Goal: Information Seeking & Learning: Compare options

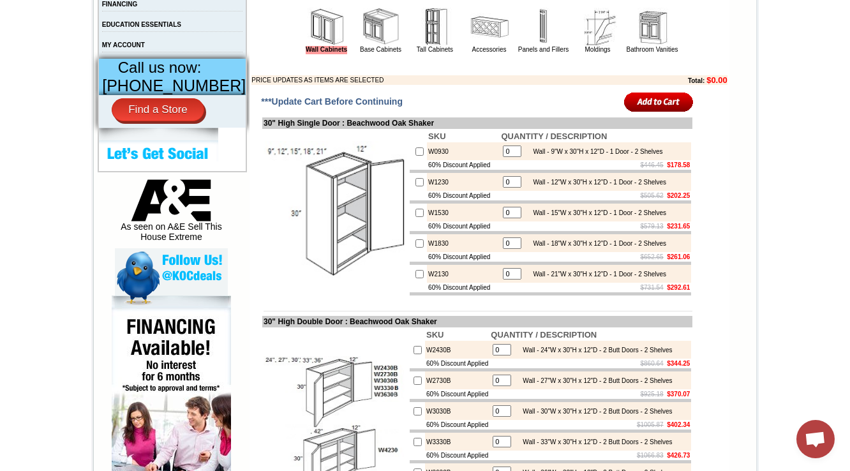
click at [362, 38] on img at bounding box center [381, 27] width 38 height 38
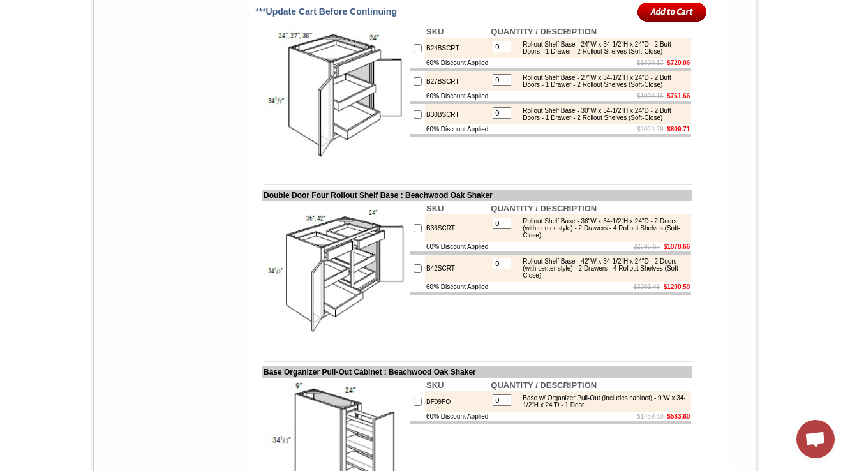
scroll to position [1276, 0]
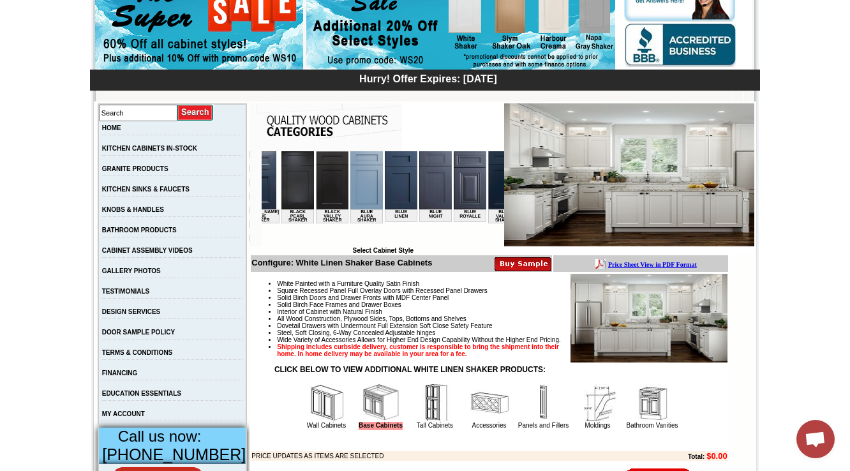
scroll to position [357, 0]
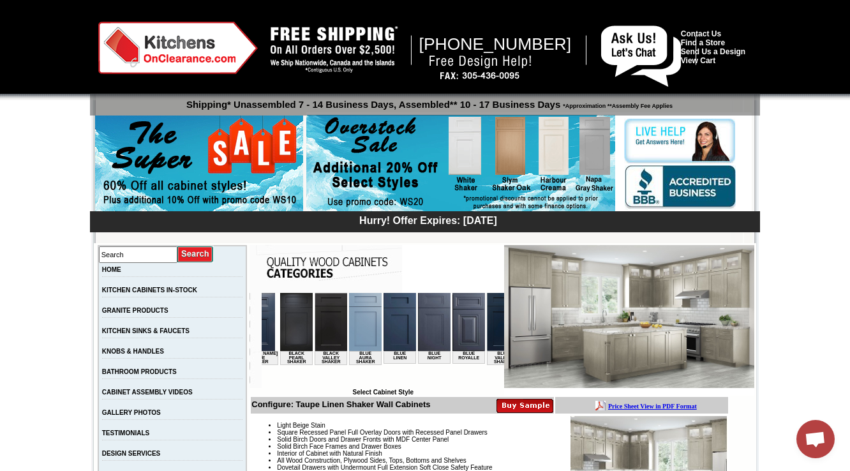
scroll to position [357, 0]
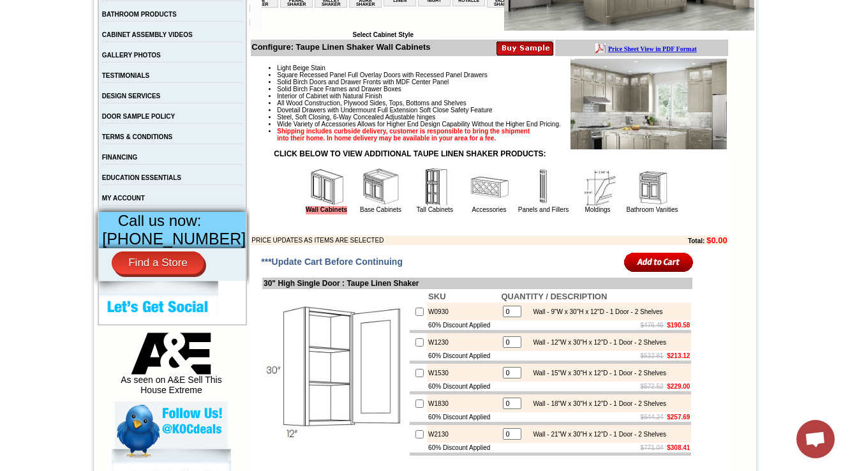
click at [362, 206] on img at bounding box center [381, 187] width 38 height 38
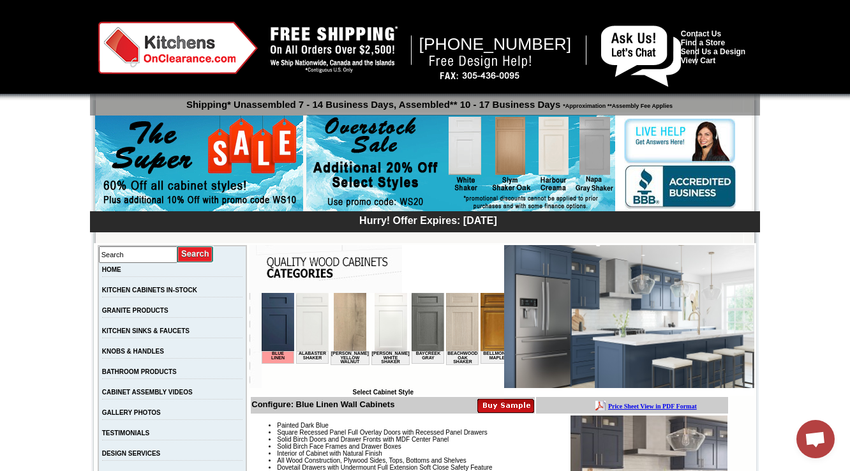
scroll to position [408, 0]
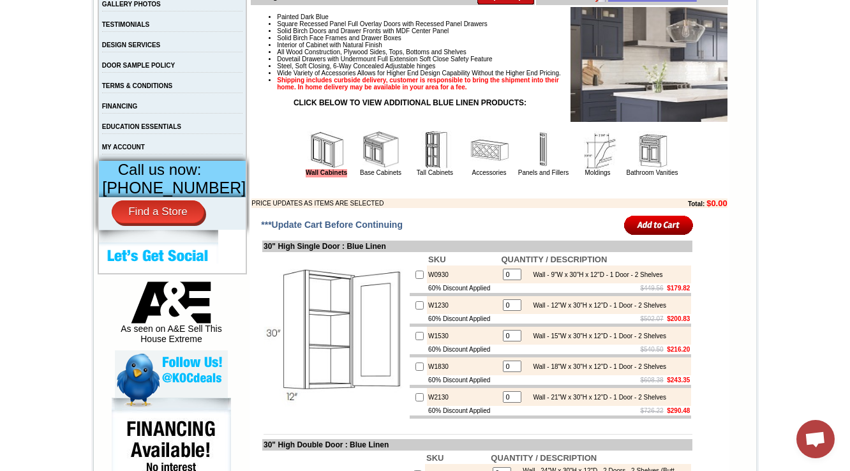
click at [374, 168] on img at bounding box center [381, 150] width 38 height 38
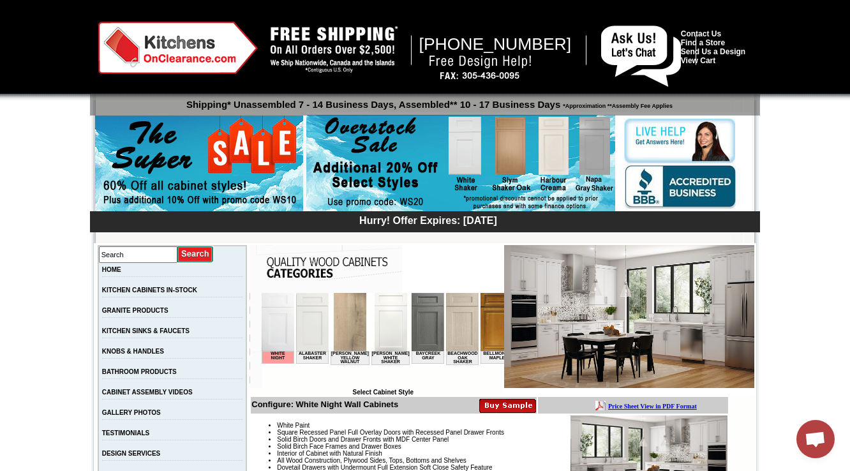
scroll to position [306, 0]
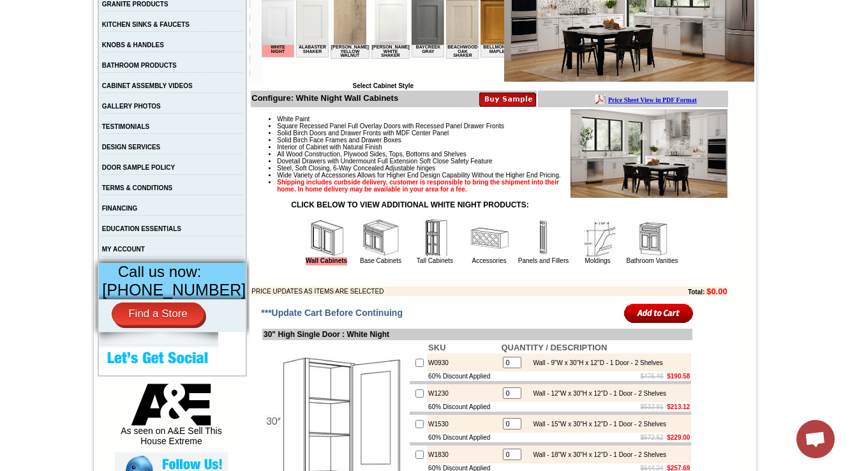
click at [362, 257] on img at bounding box center [381, 238] width 38 height 38
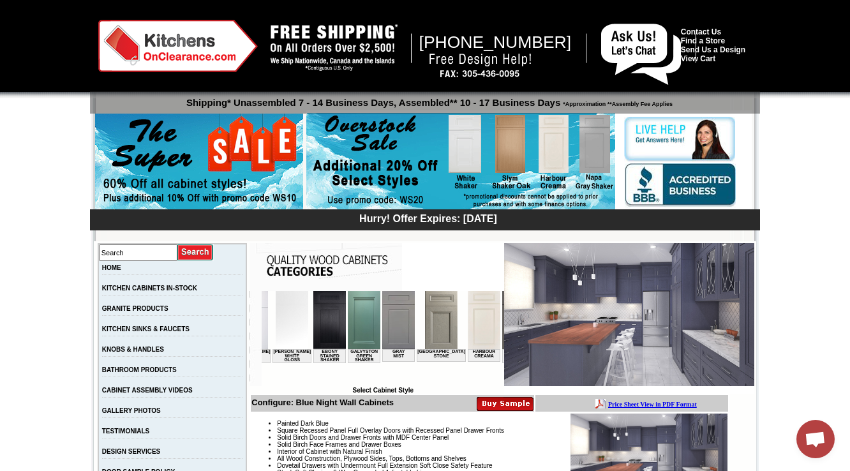
scroll to position [357, 0]
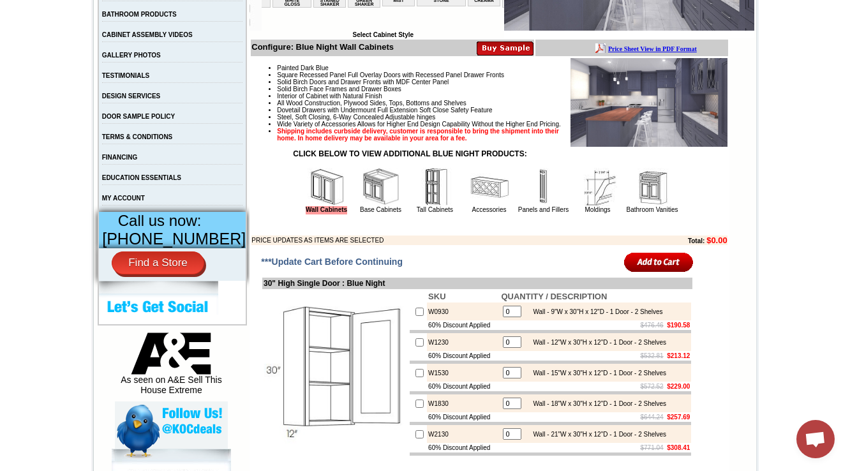
click at [372, 202] on img at bounding box center [381, 187] width 38 height 38
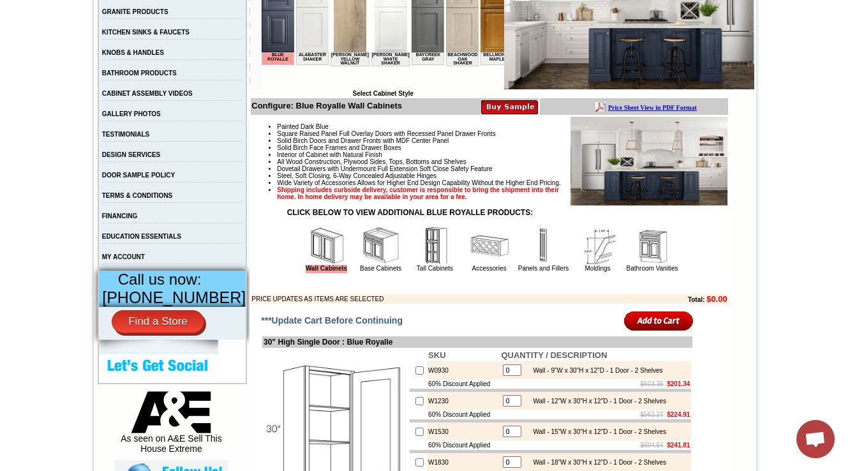
scroll to position [306, 0]
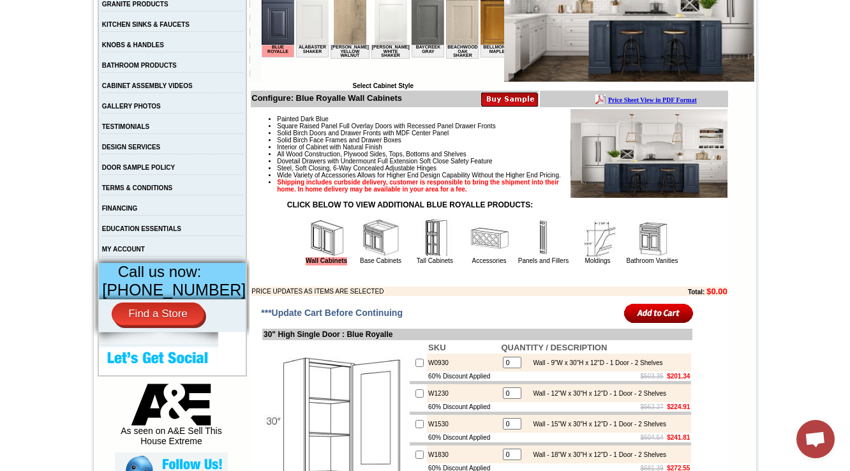
click at [362, 257] on img at bounding box center [381, 238] width 38 height 38
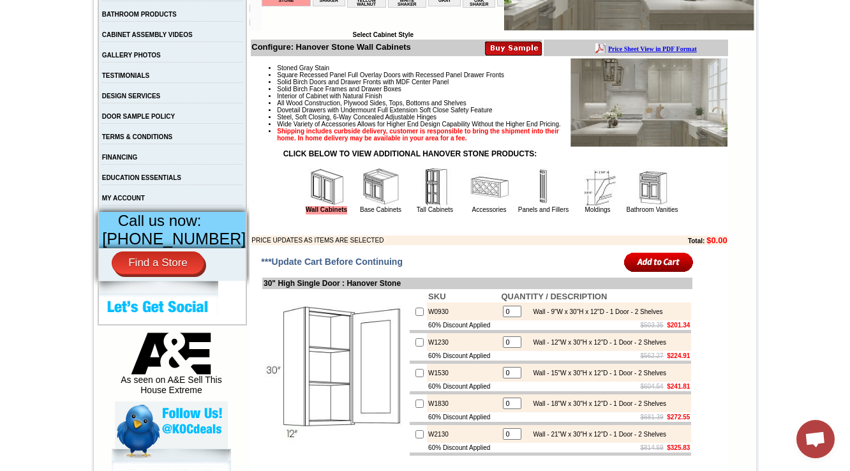
click at [374, 206] on img at bounding box center [381, 187] width 38 height 38
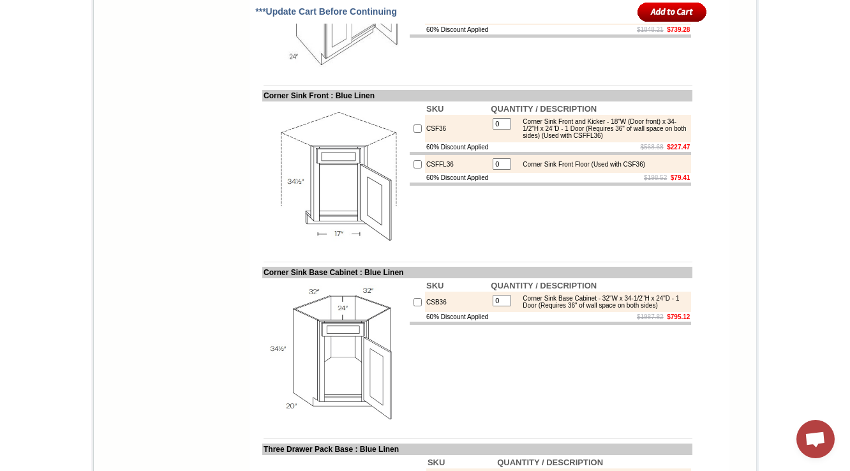
scroll to position [5080, 0]
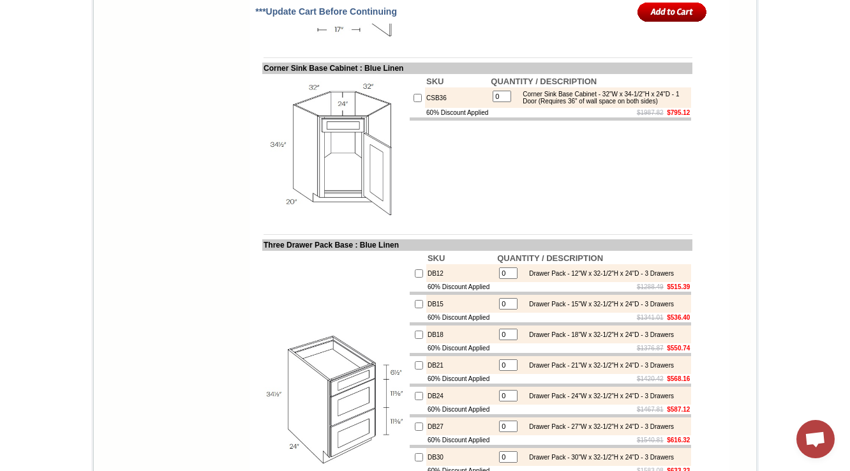
drag, startPoint x: 335, startPoint y: 226, endPoint x: 230, endPoint y: 278, distance: 116.7
copy td "Blue Line"
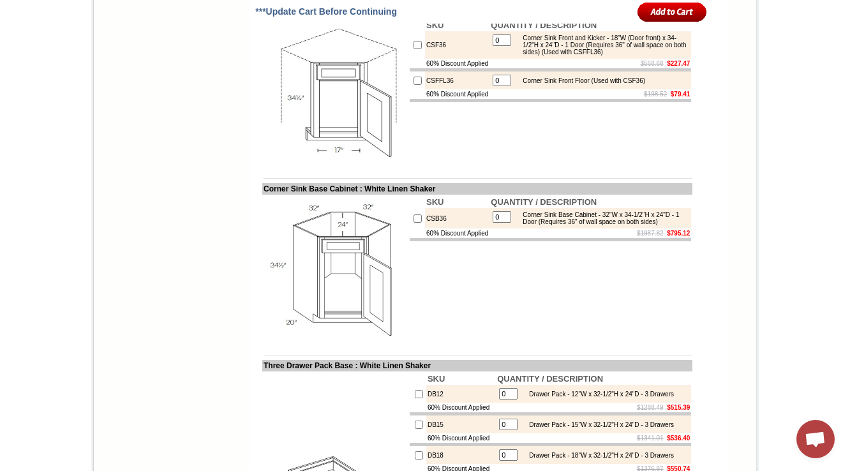
scroll to position [4634, 0]
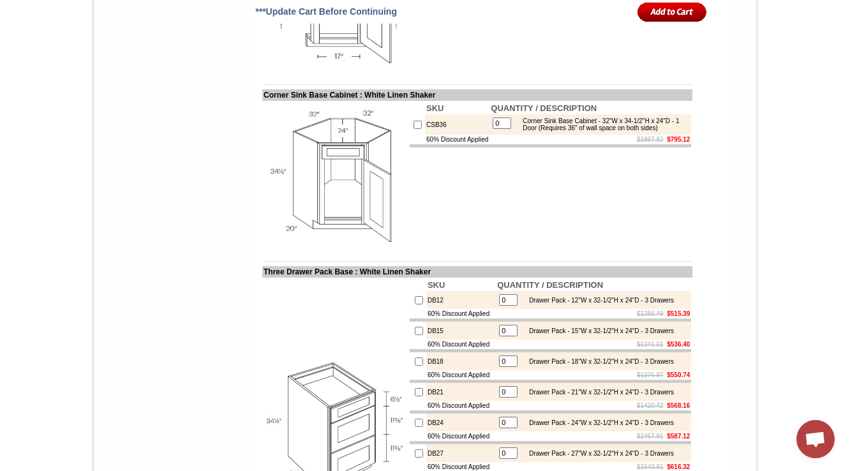
scroll to position [5369, 0]
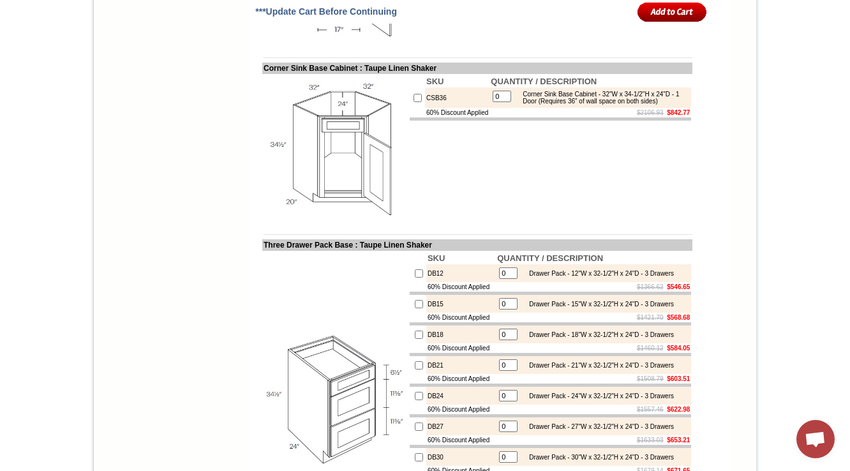
scroll to position [5381, 0]
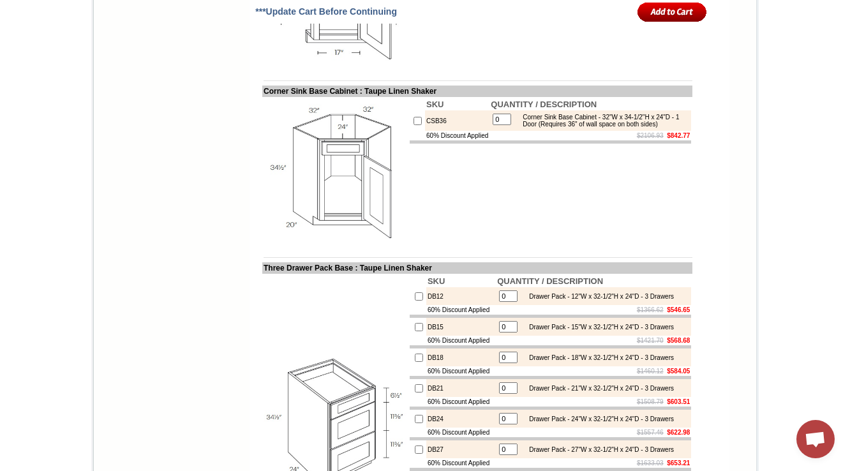
drag, startPoint x: 365, startPoint y: 282, endPoint x: 398, endPoint y: 278, distance: 32.8
copy td "Taupe Linen Sh"
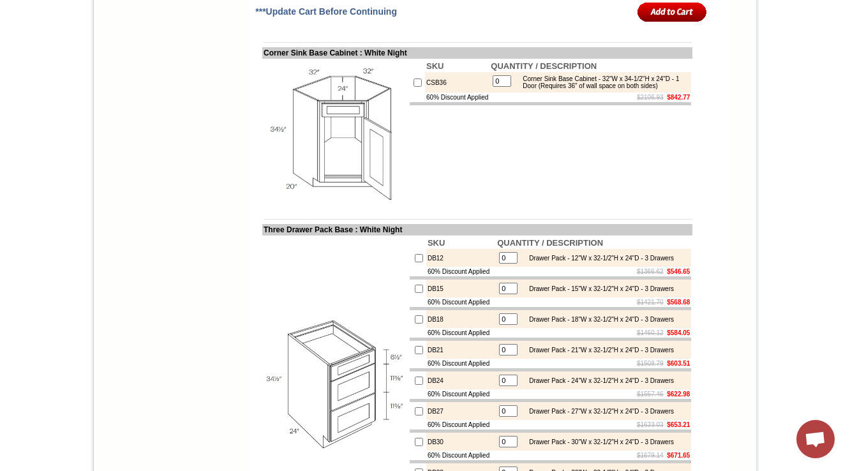
scroll to position [5432, 0]
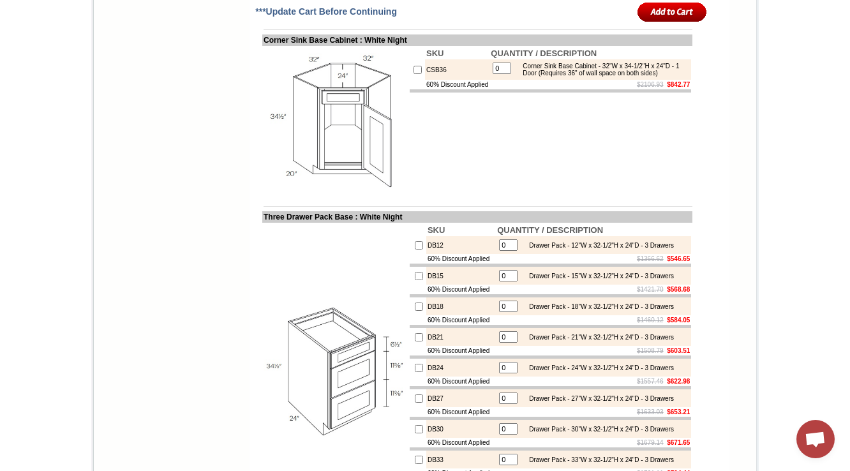
drag, startPoint x: 513, startPoint y: 50, endPoint x: 327, endPoint y: 119, distance: 198.6
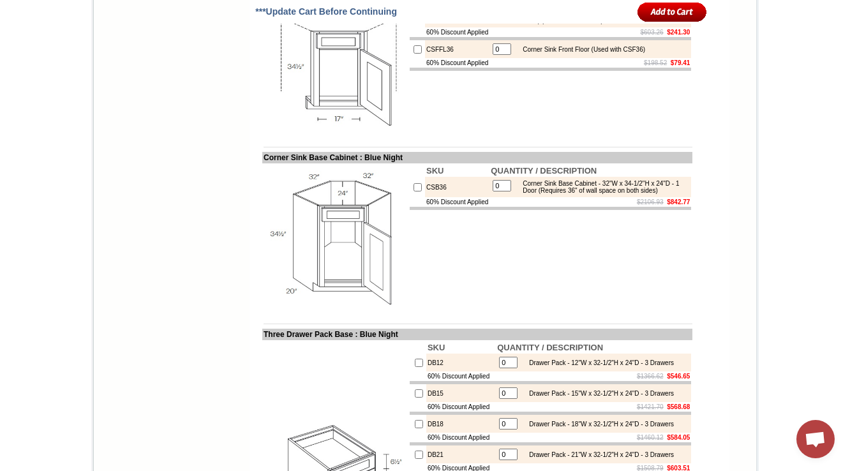
scroll to position [5381, 0]
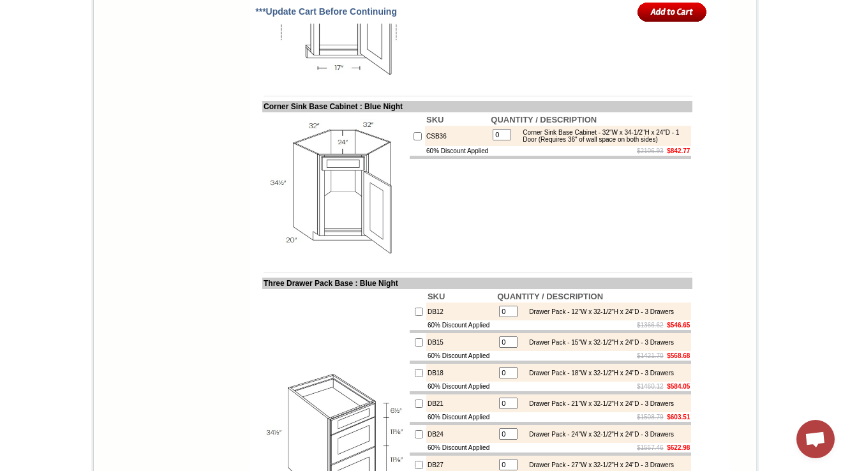
drag, startPoint x: 485, startPoint y: 105, endPoint x: 519, endPoint y: 100, distance: 34.2
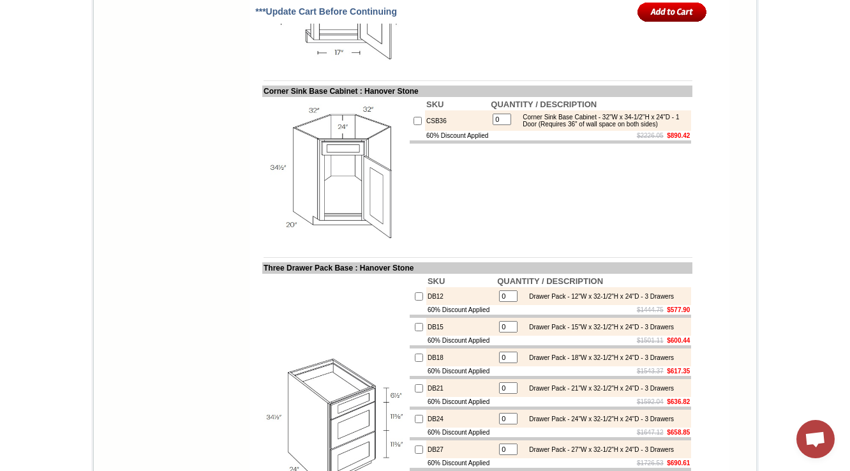
scroll to position [5432, 0]
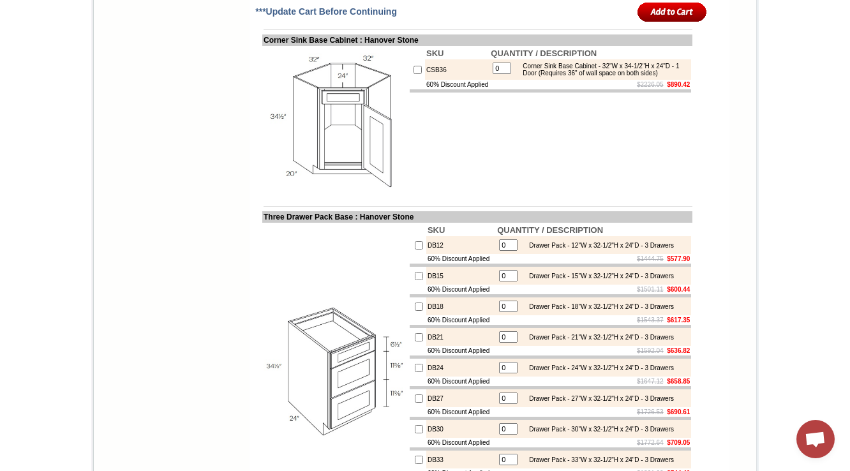
drag, startPoint x: 488, startPoint y: 57, endPoint x: 536, endPoint y: 53, distance: 48.6
copy td "anover Sto"
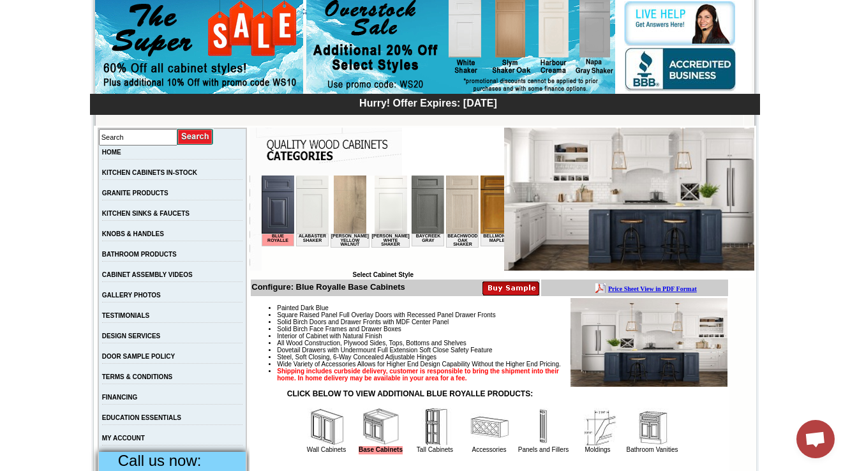
scroll to position [0, 1033]
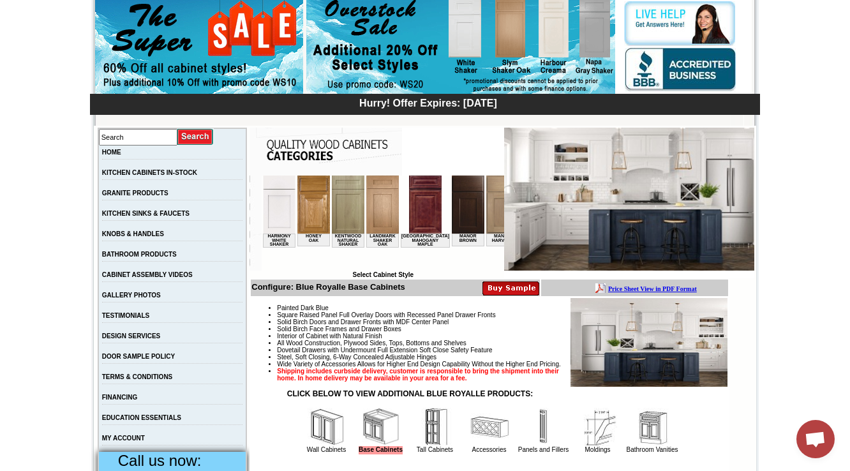
drag, startPoint x: 293, startPoint y: 286, endPoint x: 363, endPoint y: 353, distance: 96.5
click at [332, 284] on b "Configure: Blue Royalle Base Cabinets" at bounding box center [328, 287] width 154 height 10
copy b "lue Roy"
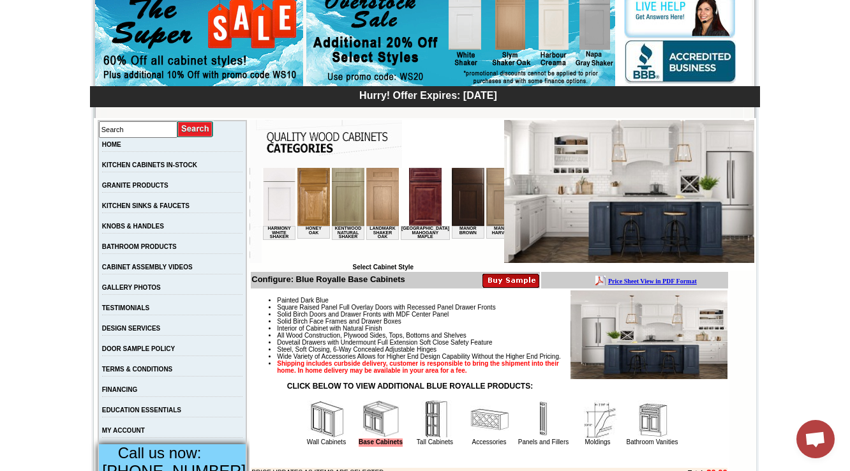
scroll to position [475, 0]
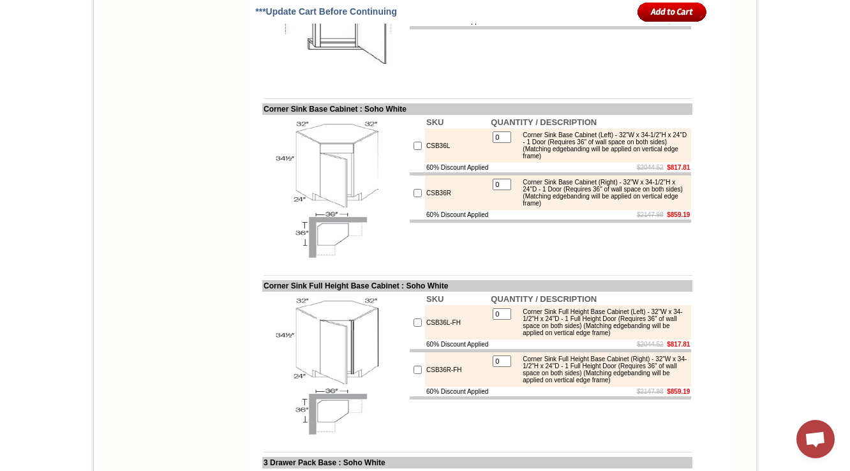
scroll to position [117, 0]
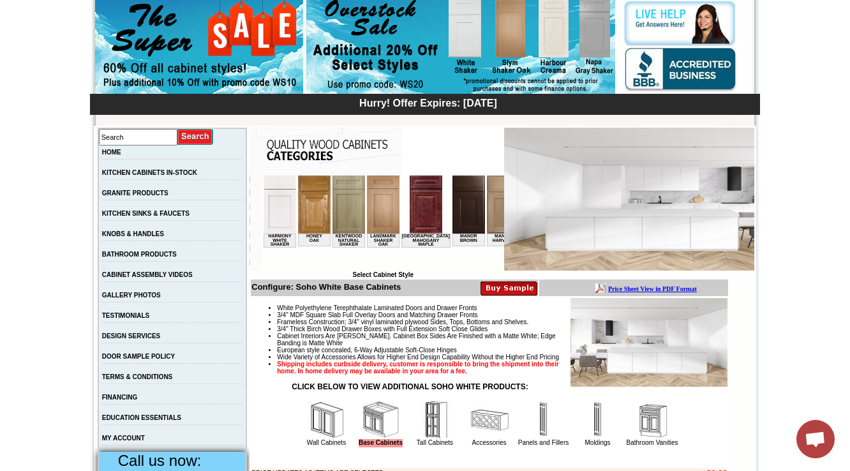
click at [487, 230] on img at bounding box center [503, 204] width 33 height 58
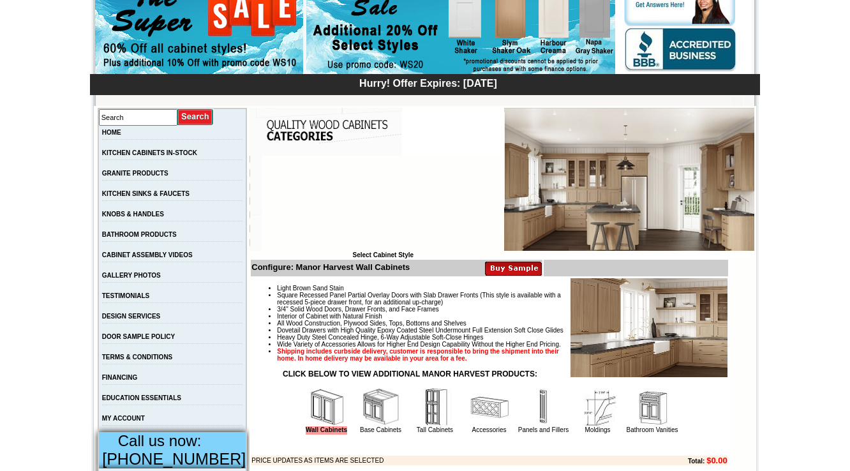
scroll to position [357, 0]
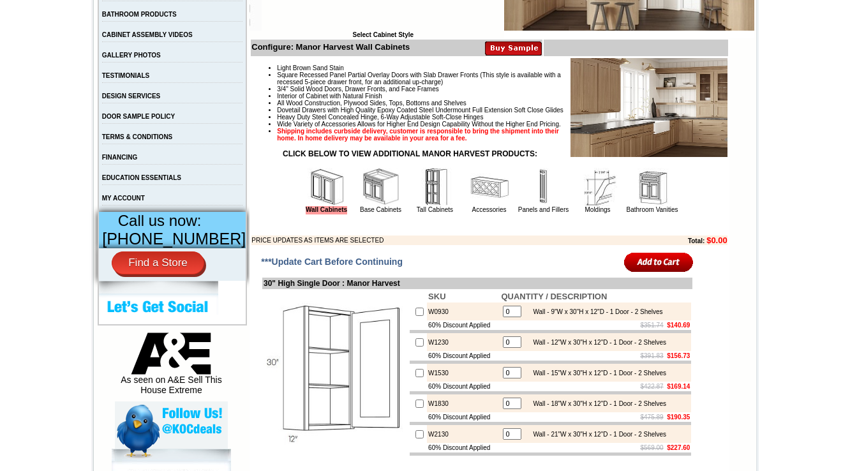
click at [367, 206] on img at bounding box center [381, 187] width 38 height 38
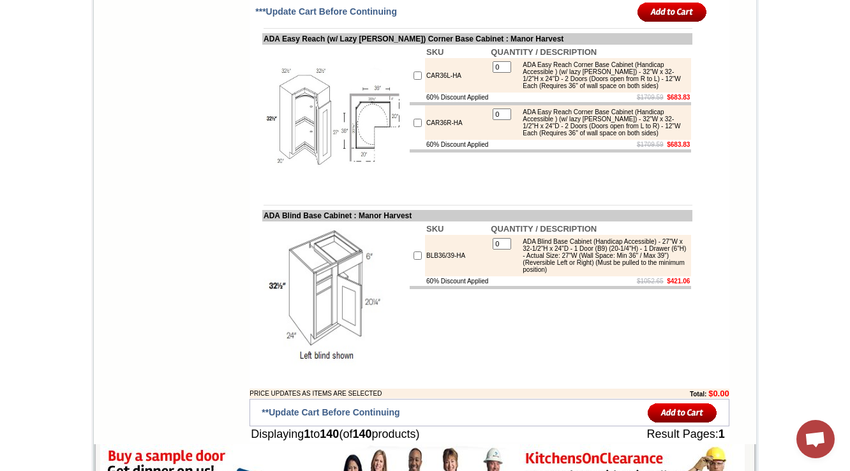
scroll to position [7940, 0]
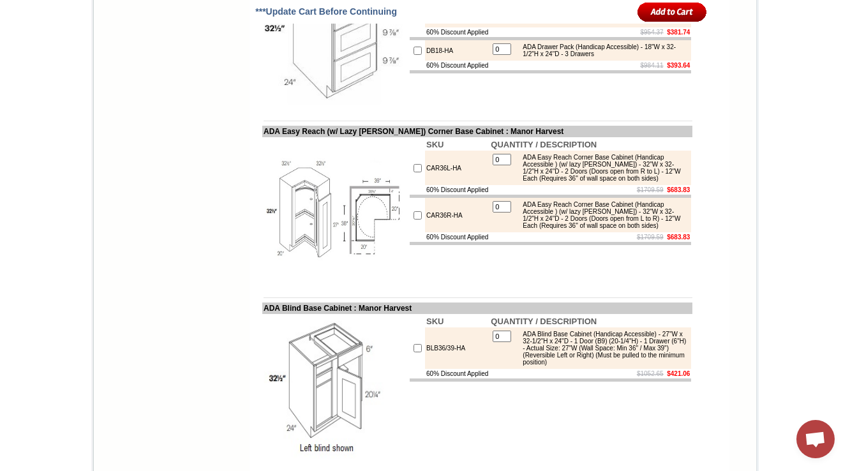
drag, startPoint x: 250, startPoint y: 150, endPoint x: 469, endPoint y: 153, distance: 218.8
copy td "ADA Double Door (Handicap Removable) Sink Base"
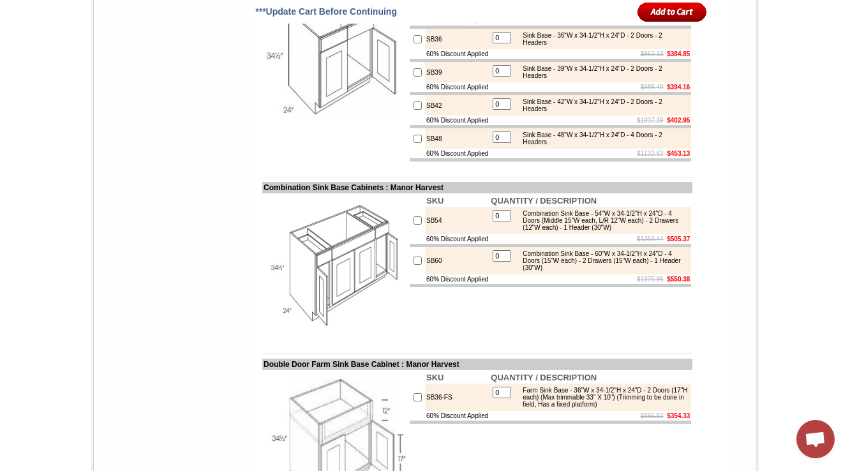
scroll to position [7889, 0]
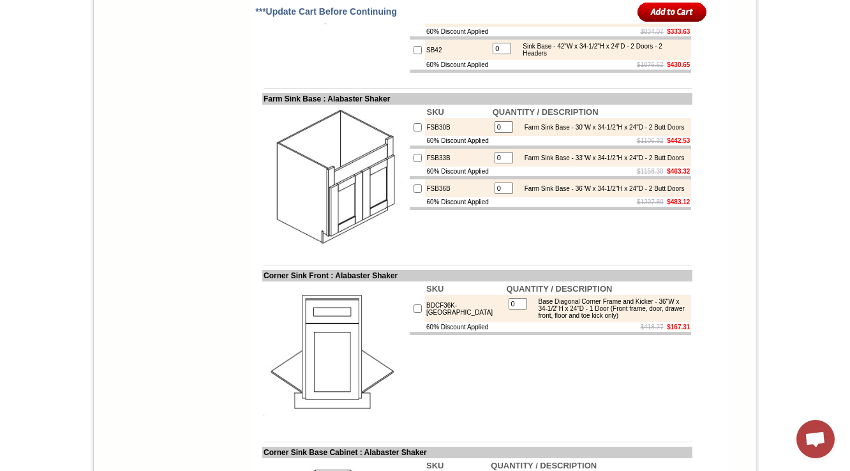
scroll to position [1401, 0]
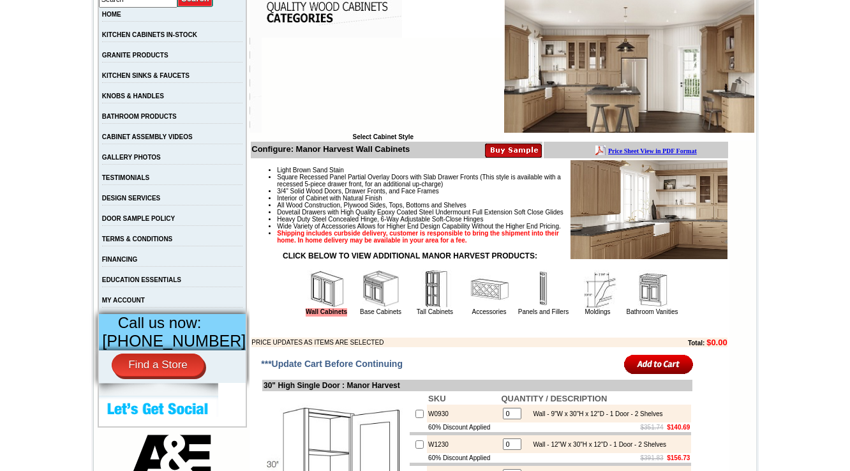
scroll to position [255, 0]
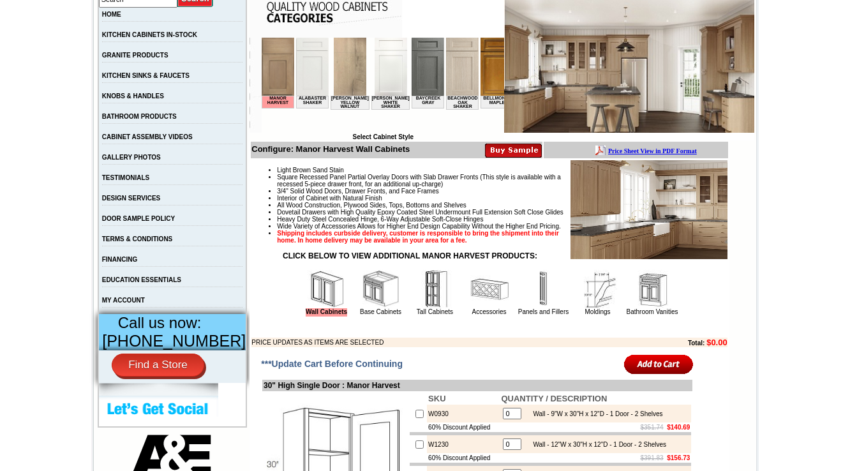
click at [362, 308] on img at bounding box center [381, 289] width 38 height 38
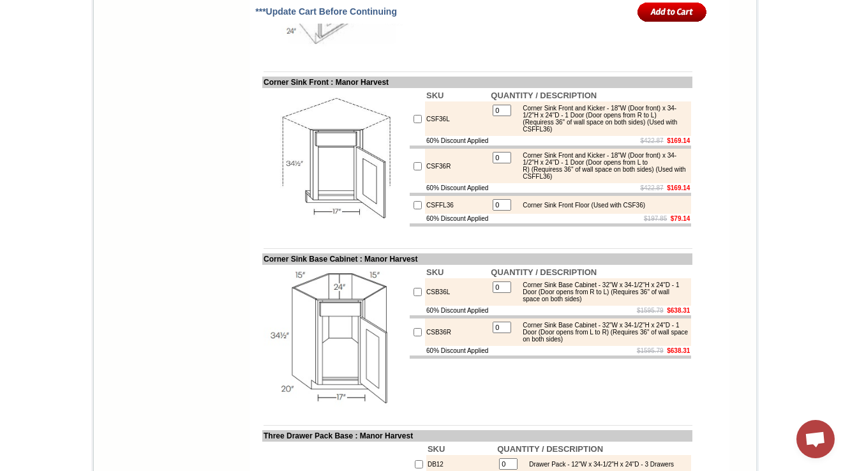
scroll to position [4732, 0]
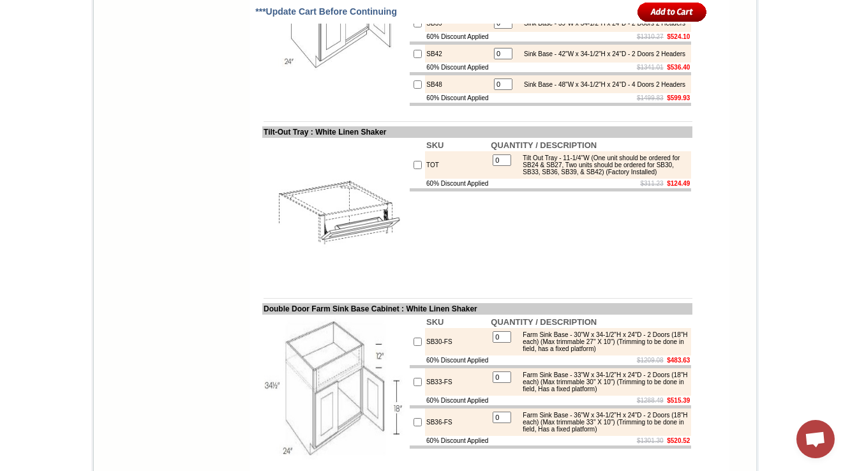
scroll to position [5284, 0]
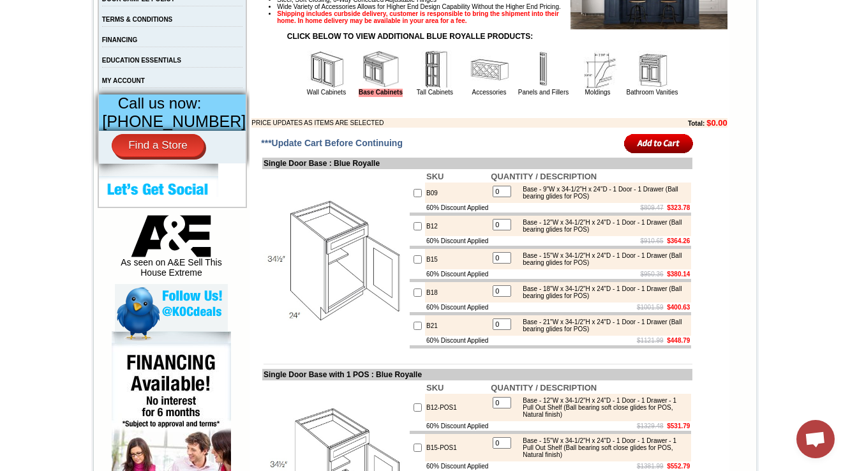
scroll to position [5284, 0]
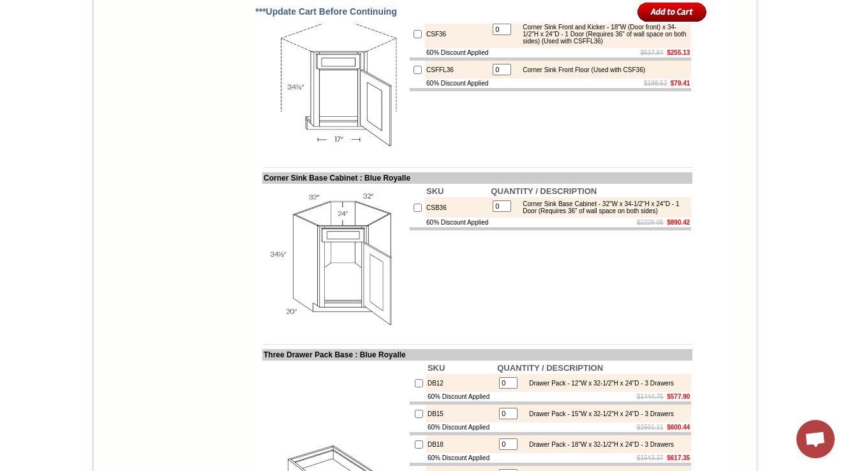
scroll to position [5335, 0]
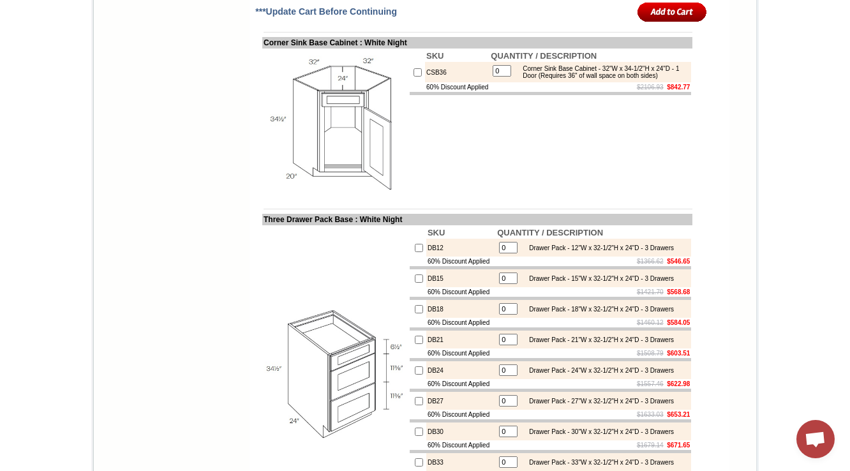
scroll to position [5379, 0]
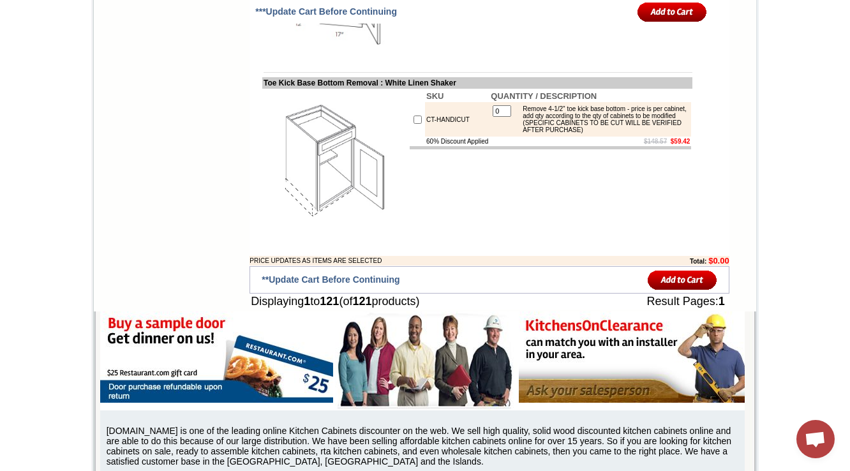
scroll to position [7146, 0]
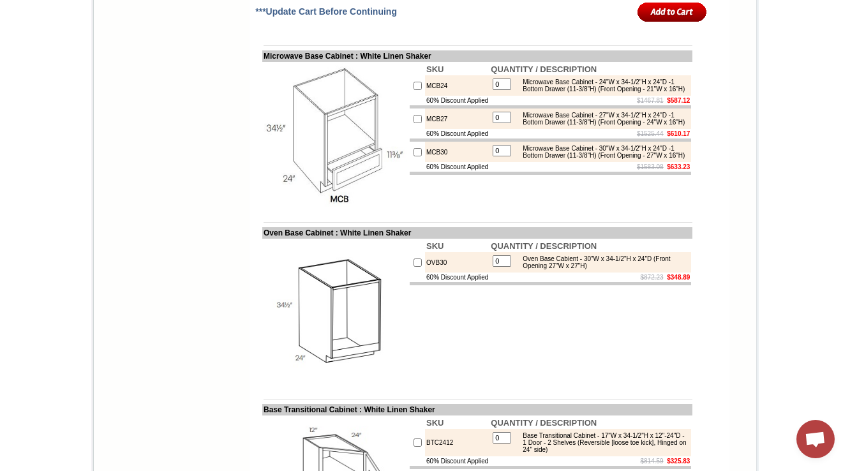
drag, startPoint x: 522, startPoint y: 230, endPoint x: 649, endPoint y: 241, distance: 127.4
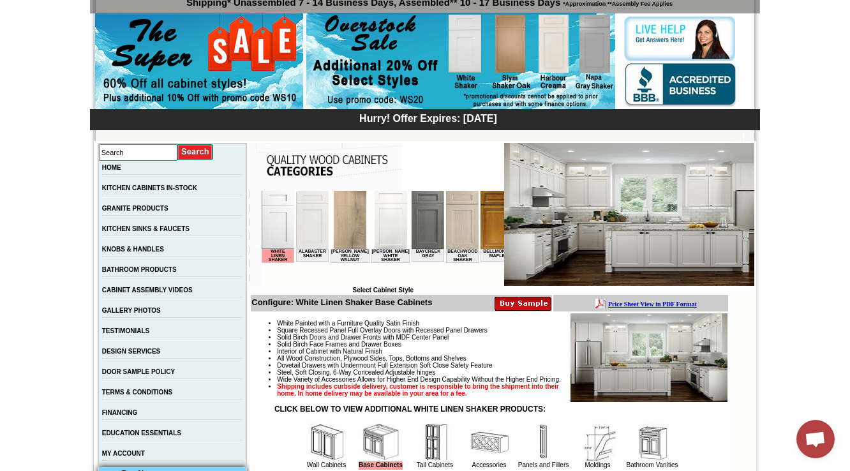
scroll to position [459, 0]
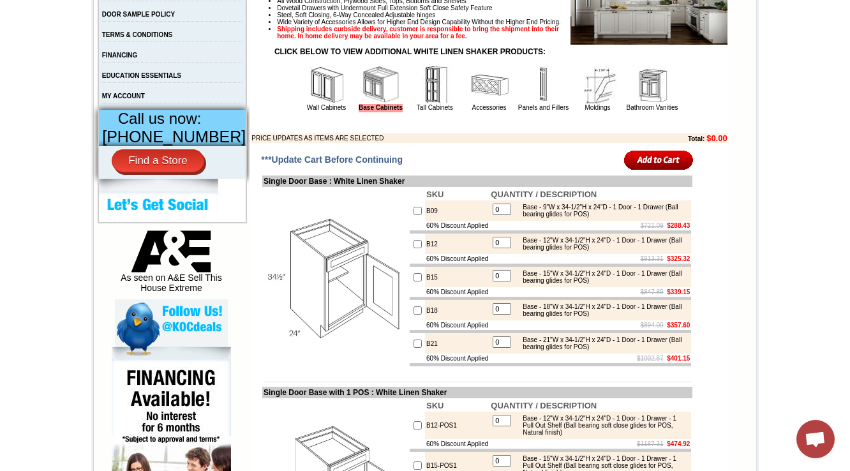
click at [470, 102] on img at bounding box center [489, 85] width 38 height 38
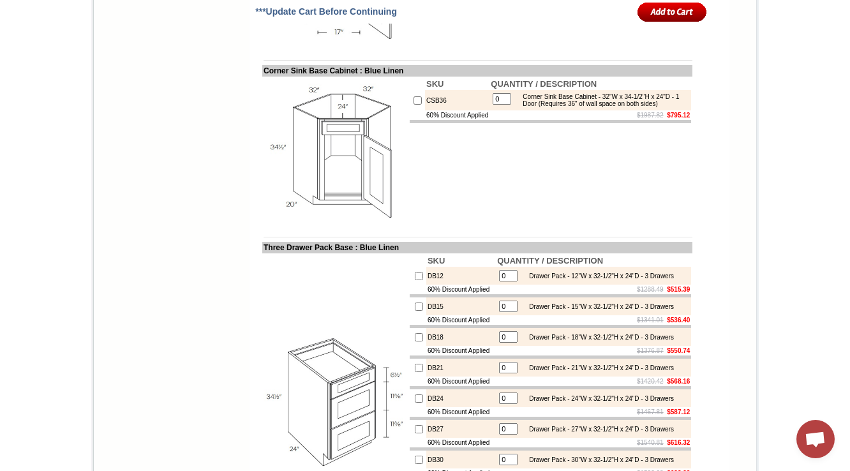
scroll to position [7326, 0]
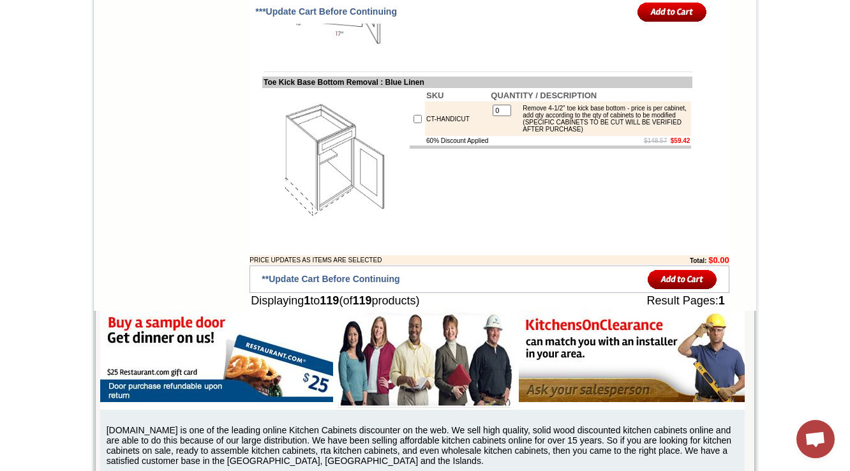
copy td "OVB30"
drag, startPoint x: 632, startPoint y: 240, endPoint x: 522, endPoint y: 232, distance: 110.0
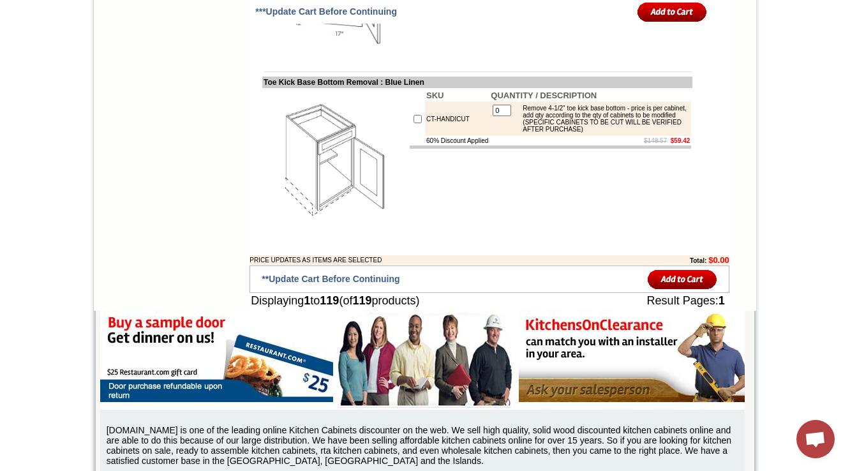
copy div "Oven Base Cabient - 30"W x 34-1/2"H x 24"D (Front Opening 27"W x 27"H)"
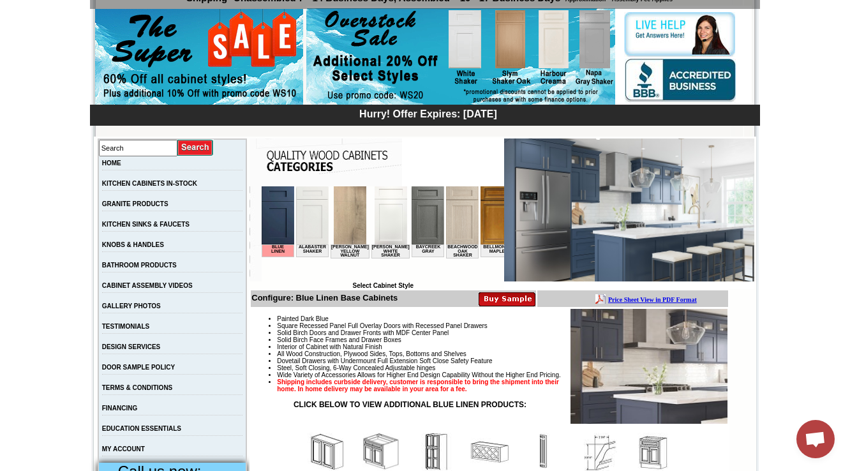
scroll to position [362, 0]
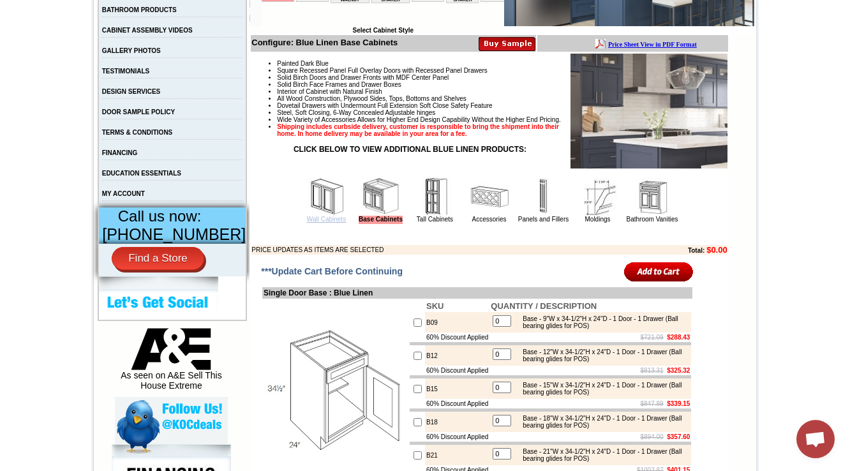
click at [307, 223] on link "Wall Cabinets" at bounding box center [326, 219] width 39 height 7
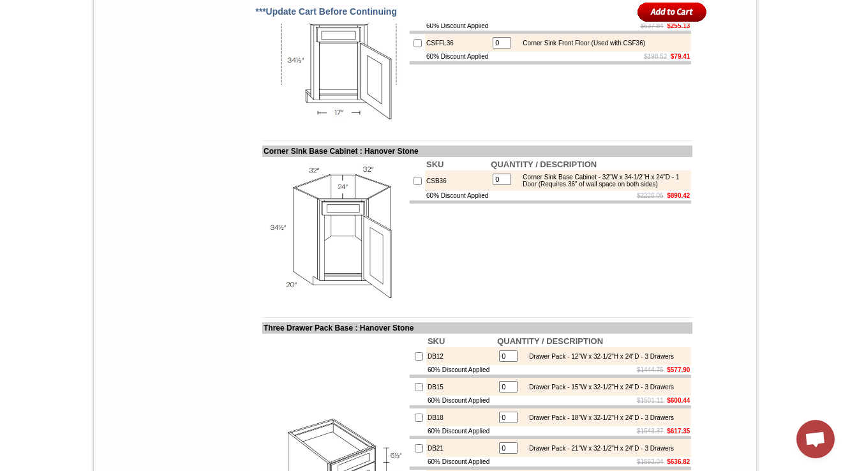
scroll to position [5333, 0]
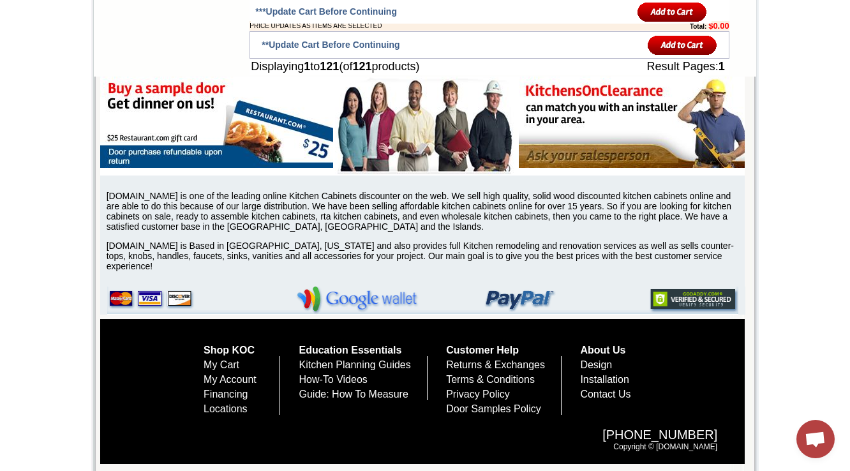
scroll to position [5284, 0]
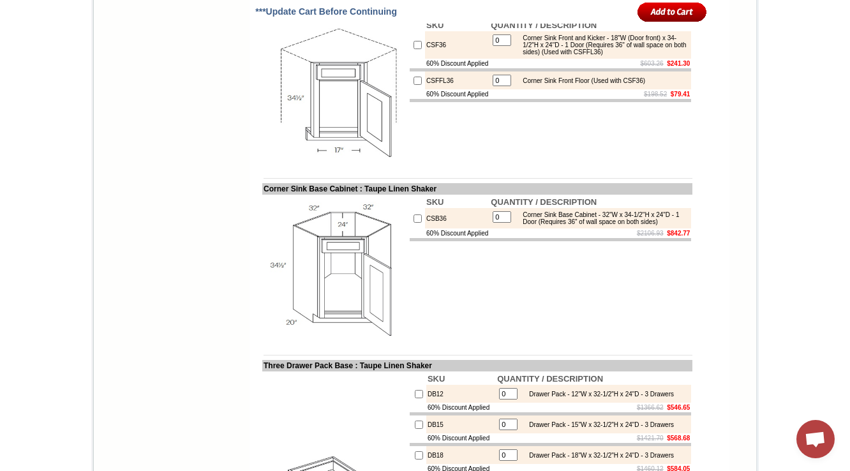
drag, startPoint x: 446, startPoint y: 237, endPoint x: 415, endPoint y: 237, distance: 31.9
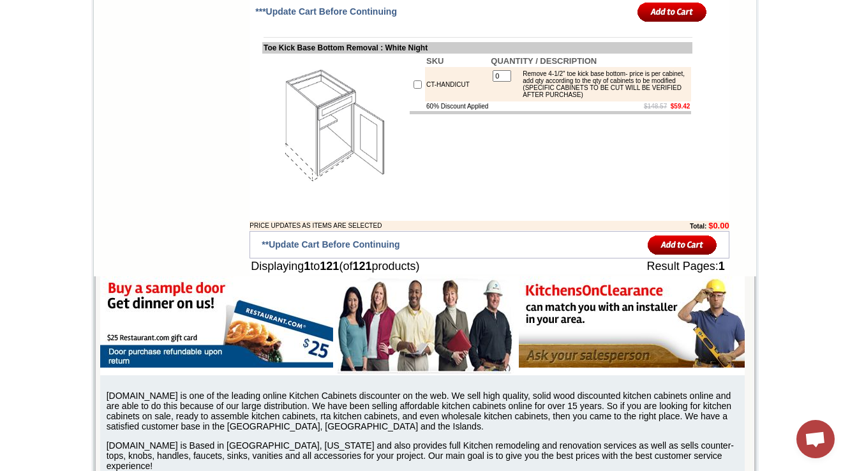
scroll to position [7702, 0]
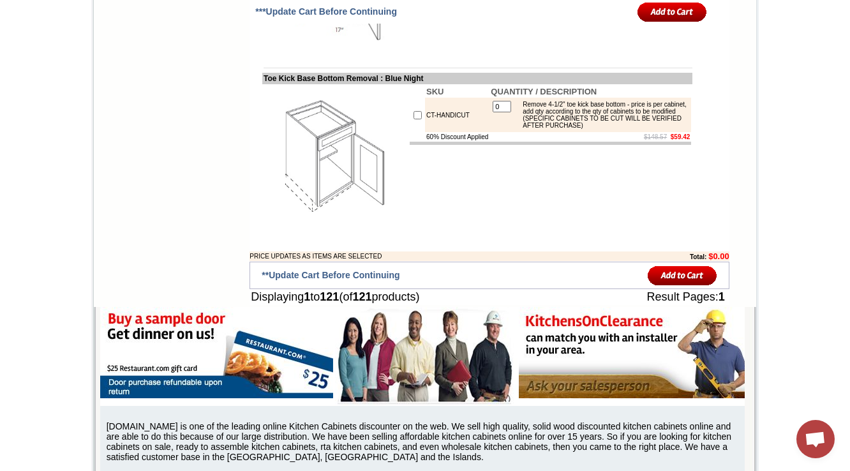
scroll to position [7651, 0]
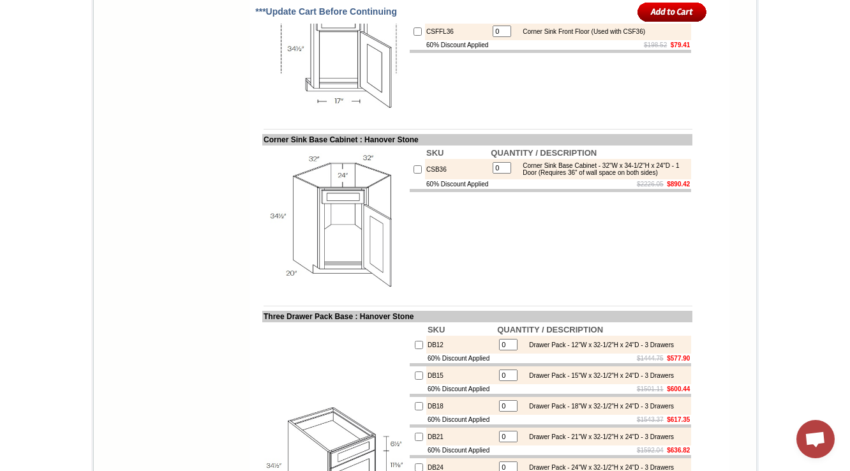
scroll to position [7682, 0]
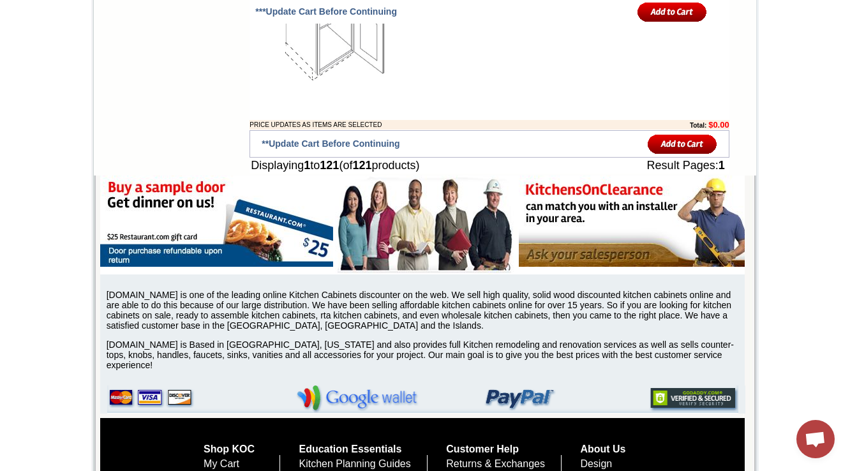
scroll to position [7805, 0]
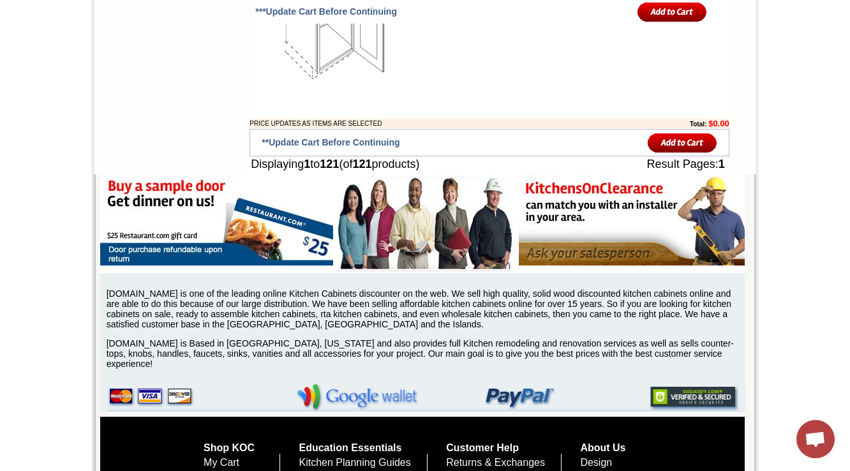
scroll to position [7507, 0]
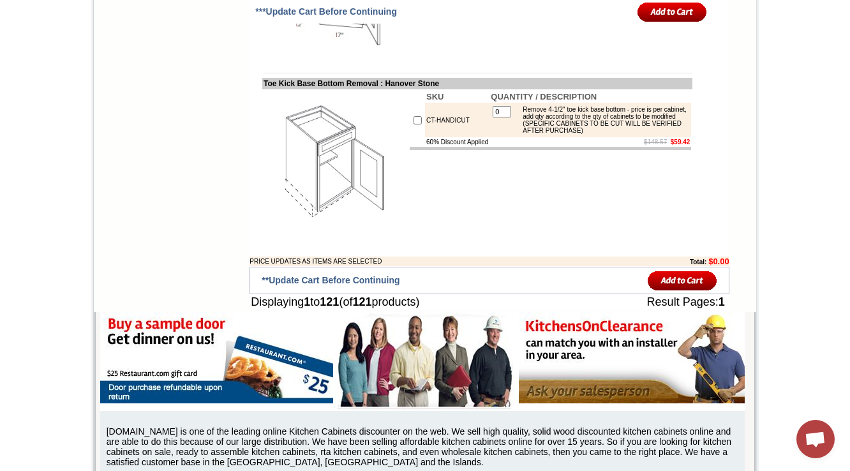
scroll to position [7631, 0]
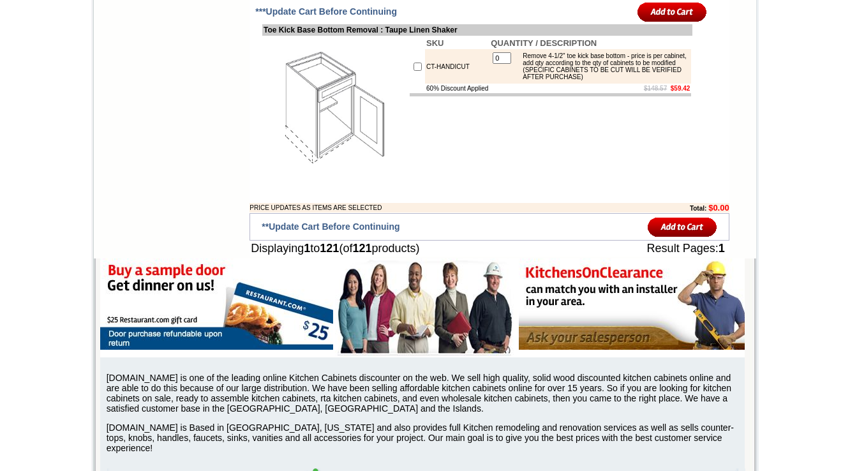
scroll to position [7651, 0]
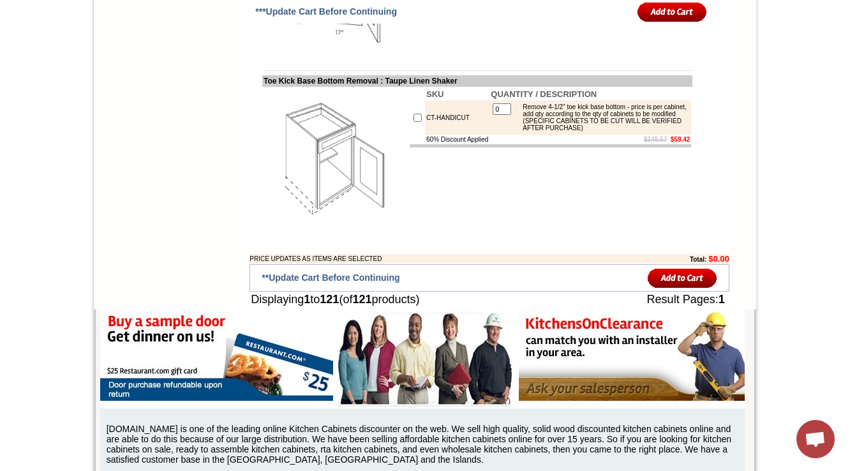
drag, startPoint x: 600, startPoint y: 194, endPoint x: 604, endPoint y: 204, distance: 11.1
drag, startPoint x: 523, startPoint y: 81, endPoint x: 600, endPoint y: 97, distance: 78.8
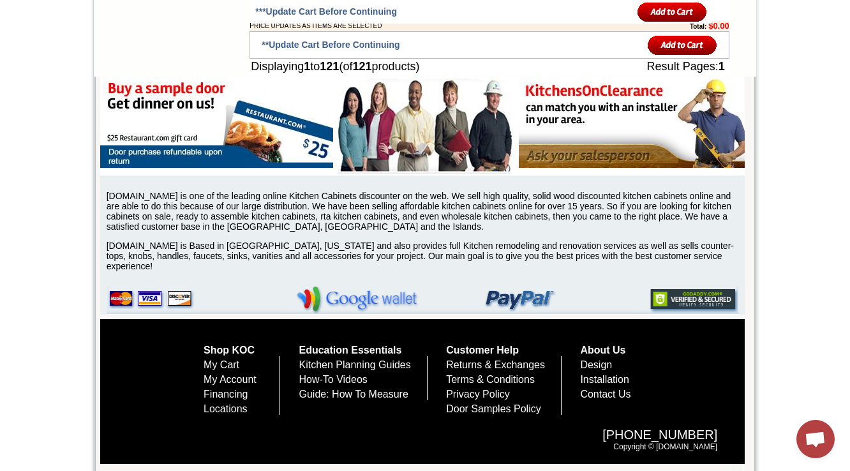
scroll to position [7651, 0]
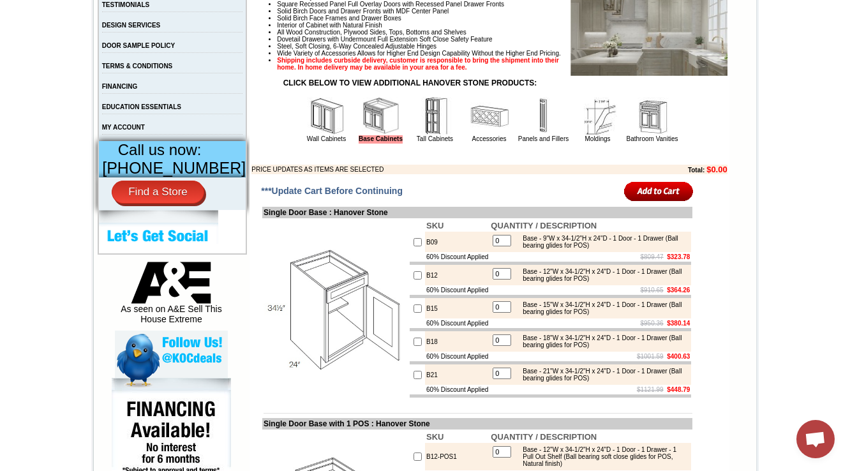
scroll to position [7507, 0]
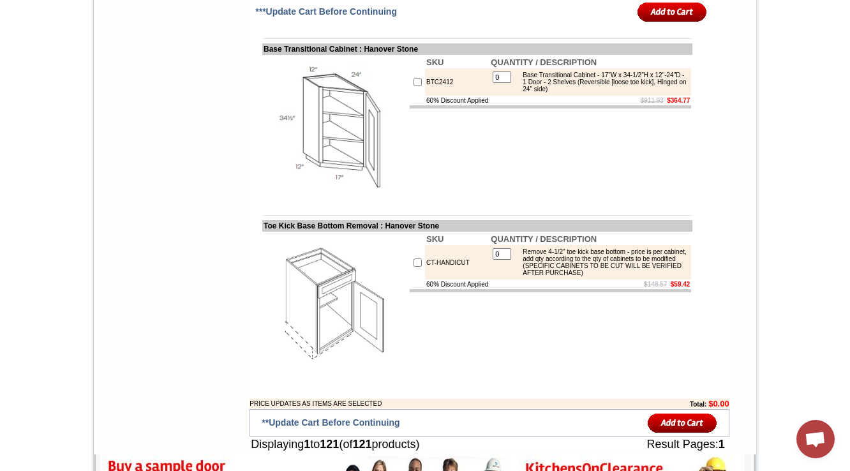
drag, startPoint x: 426, startPoint y: 237, endPoint x: 404, endPoint y: 237, distance: 22.3
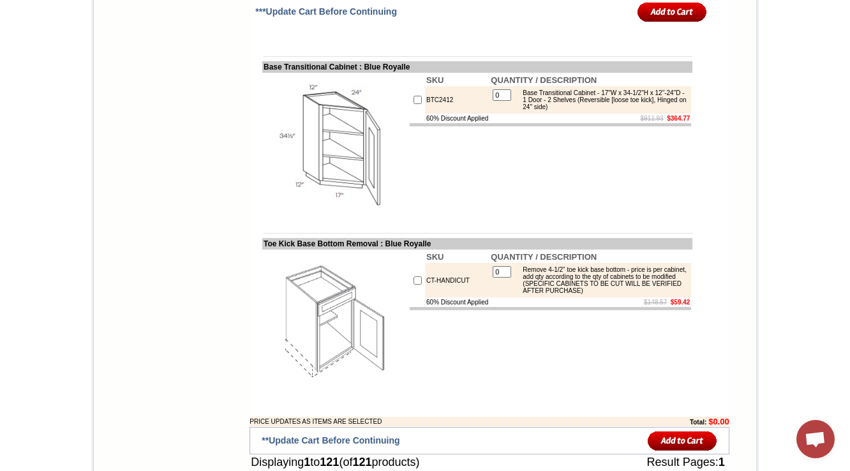
drag, startPoint x: 429, startPoint y: 235, endPoint x: 416, endPoint y: 237, distance: 13.5
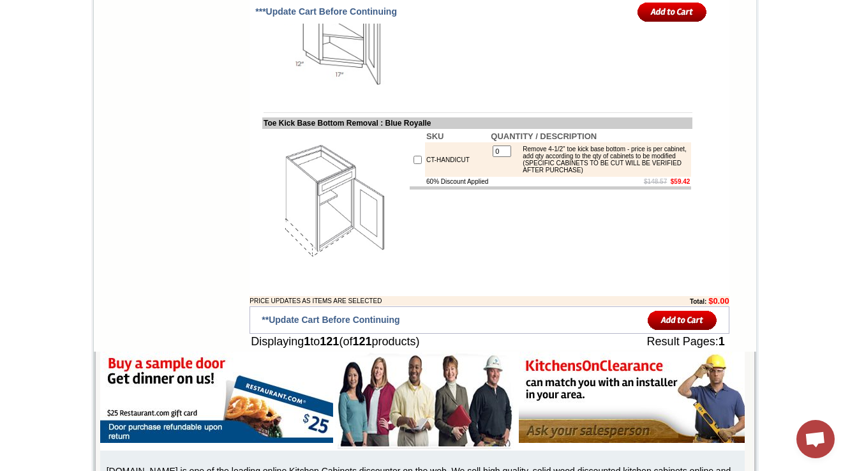
scroll to position [7657, 0]
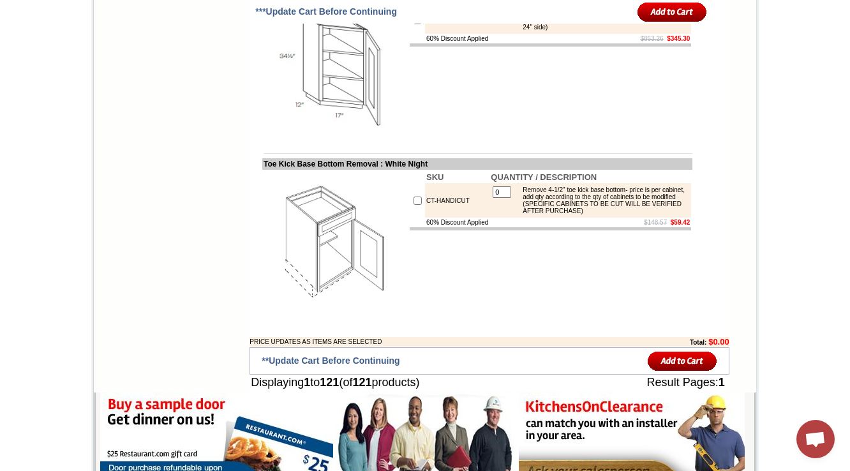
scroll to position [7600, 0]
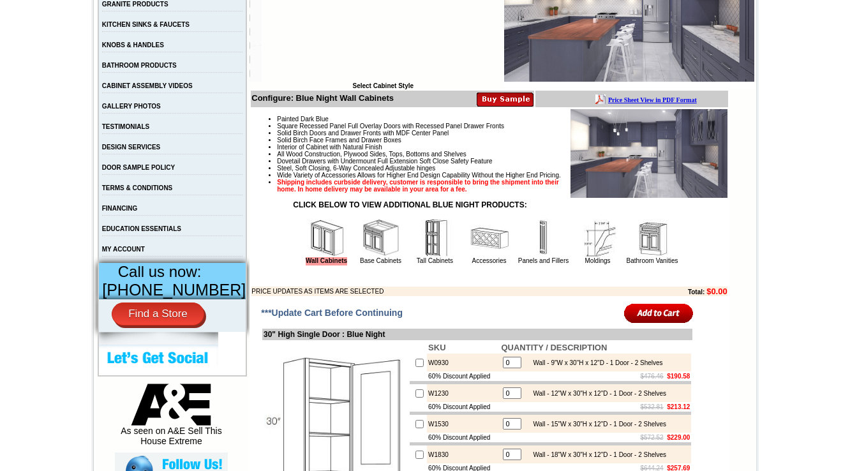
click at [362, 255] on img at bounding box center [381, 238] width 38 height 38
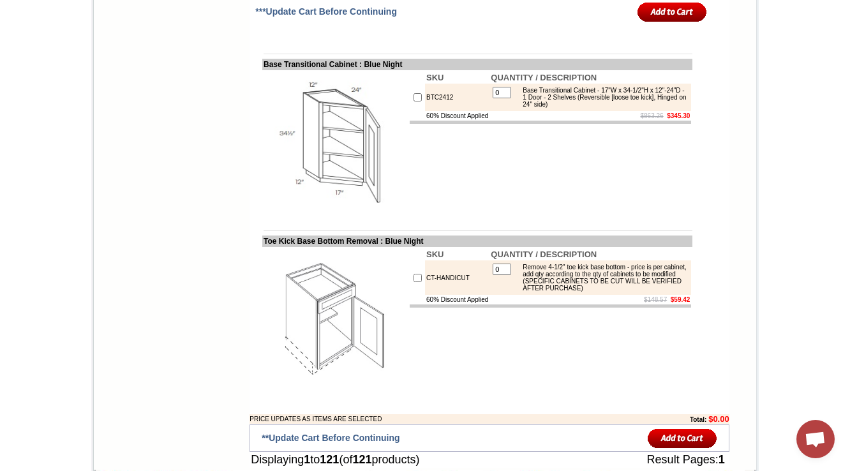
scroll to position [7609, 0]
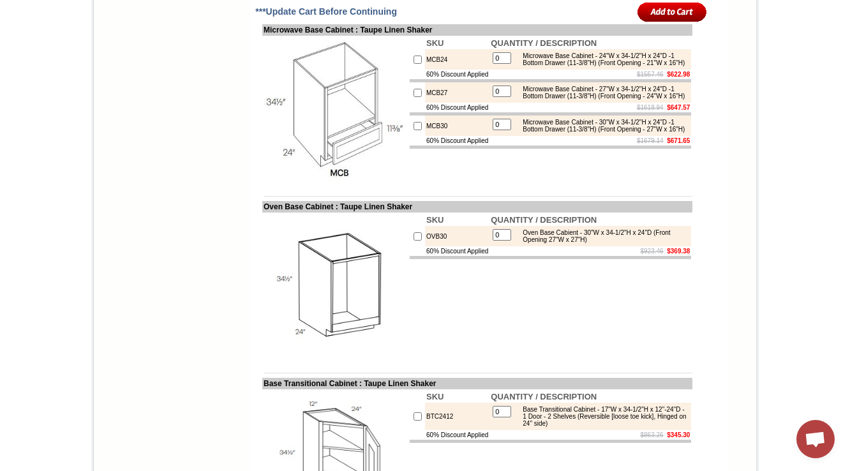
scroll to position [7452, 0]
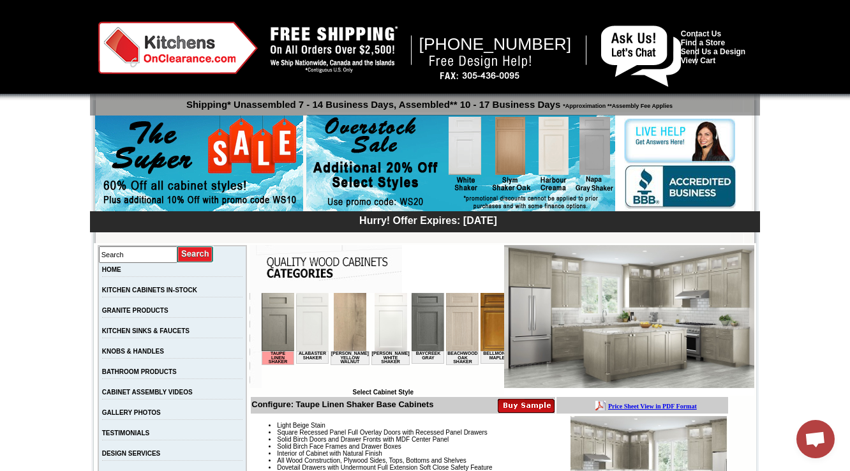
scroll to position [408, 0]
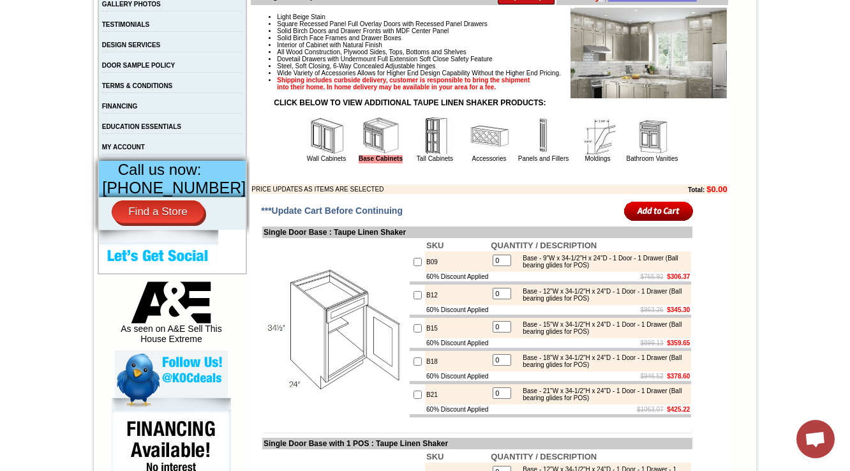
click at [473, 155] on img at bounding box center [489, 136] width 38 height 38
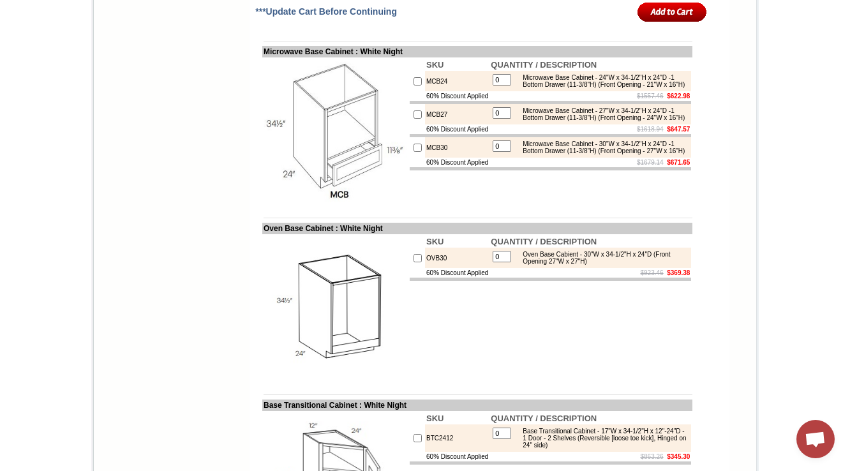
scroll to position [7452, 0]
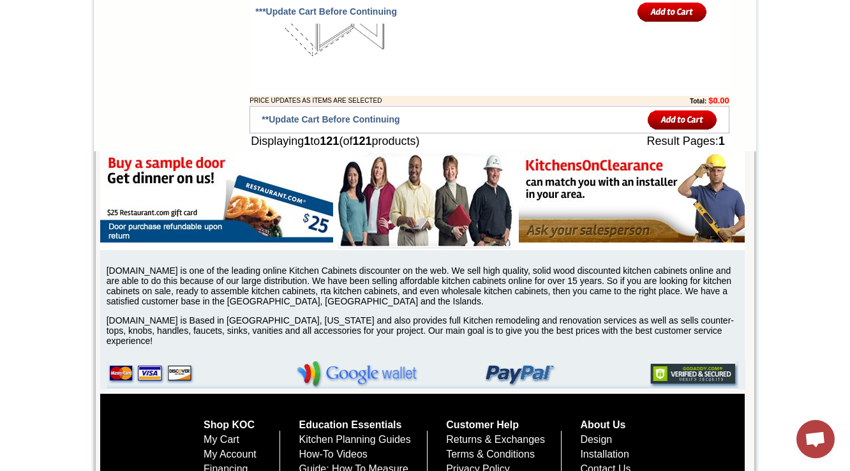
scroll to position [7963, 0]
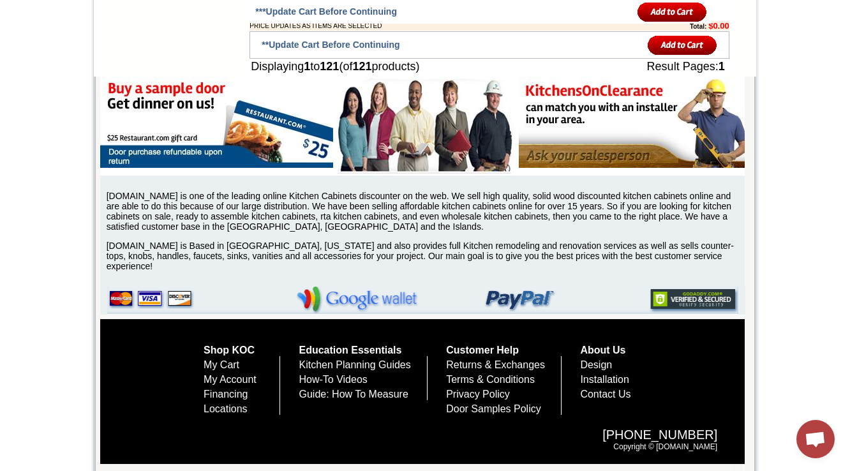
scroll to position [8014, 0]
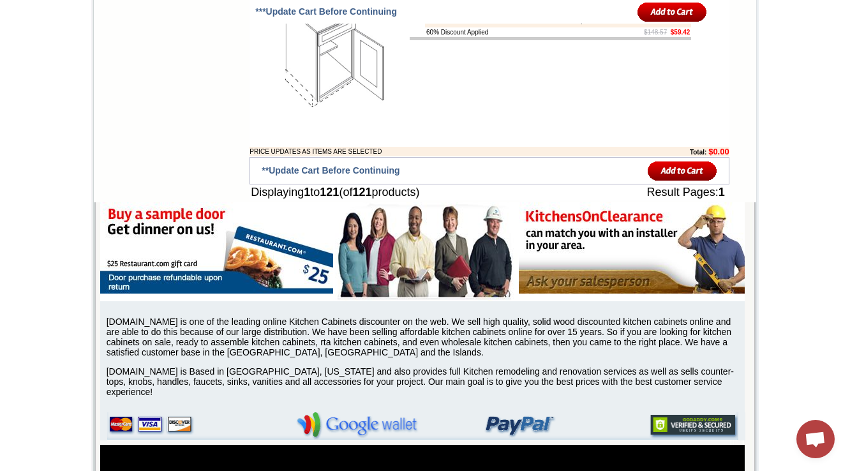
scroll to position [7912, 0]
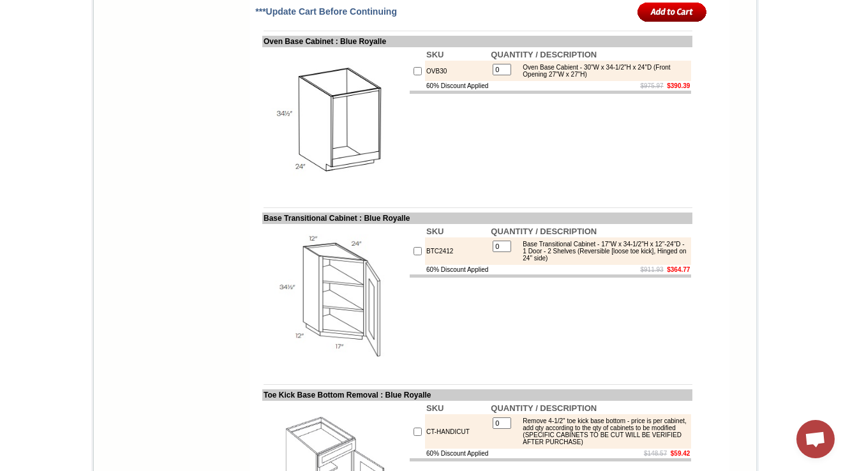
scroll to position [7401, 0]
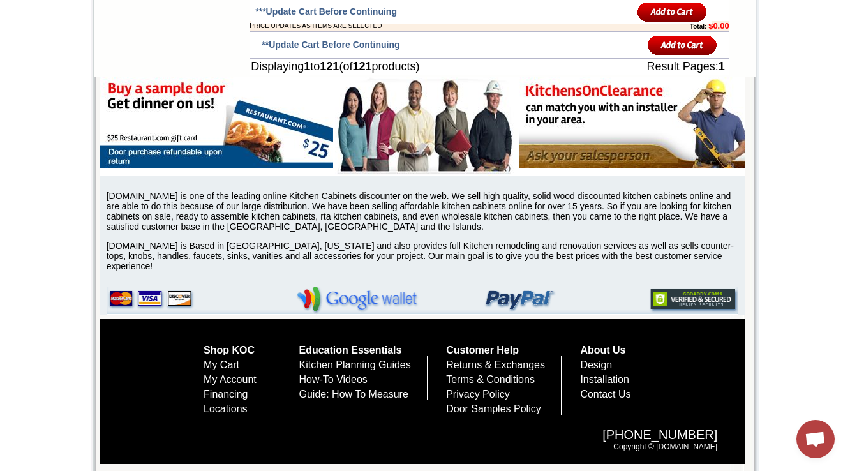
scroll to position [7963, 0]
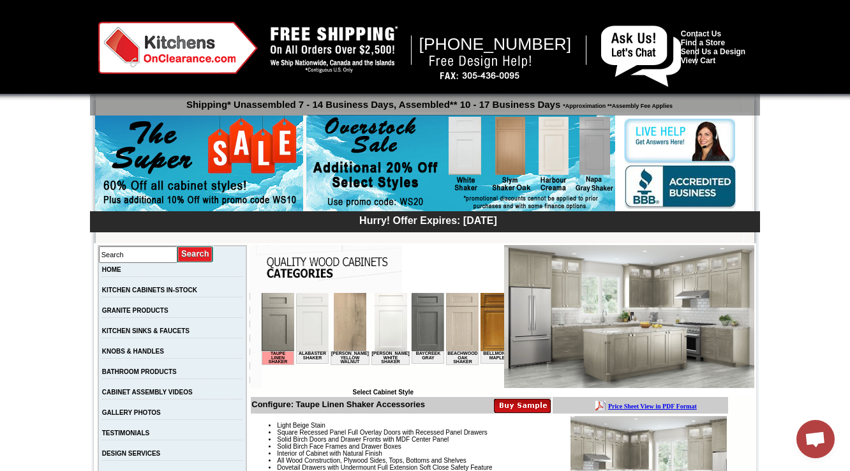
scroll to position [306, 0]
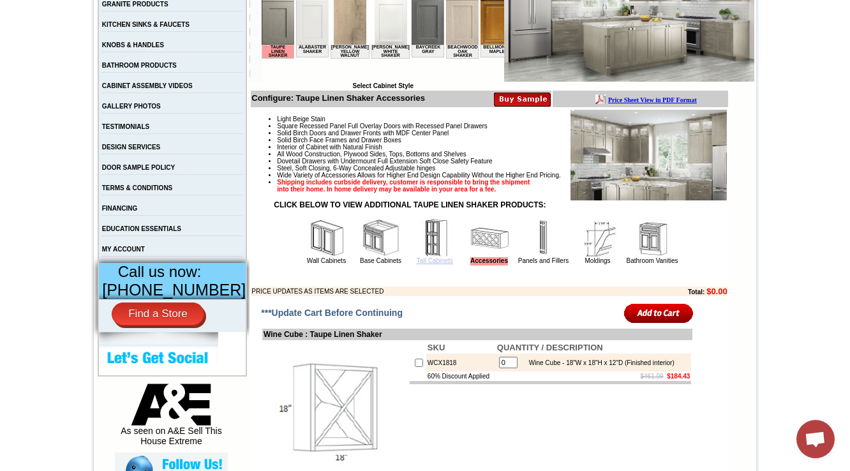
click at [417, 264] on link "Tall Cabinets" at bounding box center [435, 260] width 36 height 7
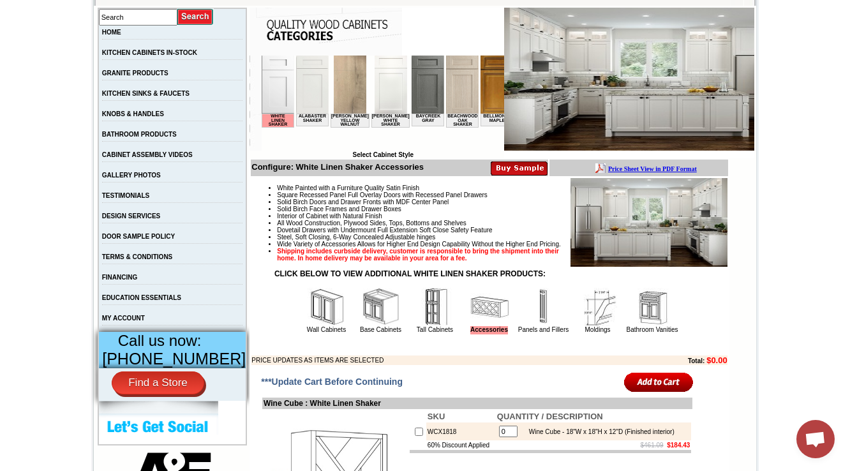
scroll to position [255, 0]
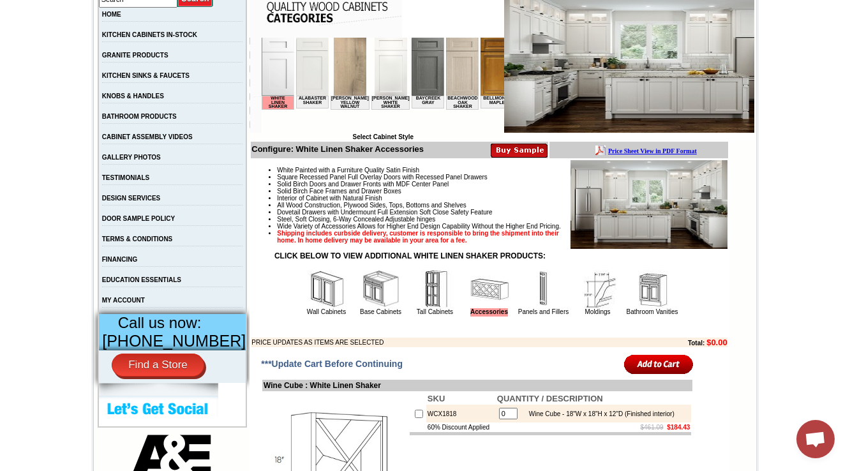
click at [315, 308] on img at bounding box center [326, 289] width 38 height 38
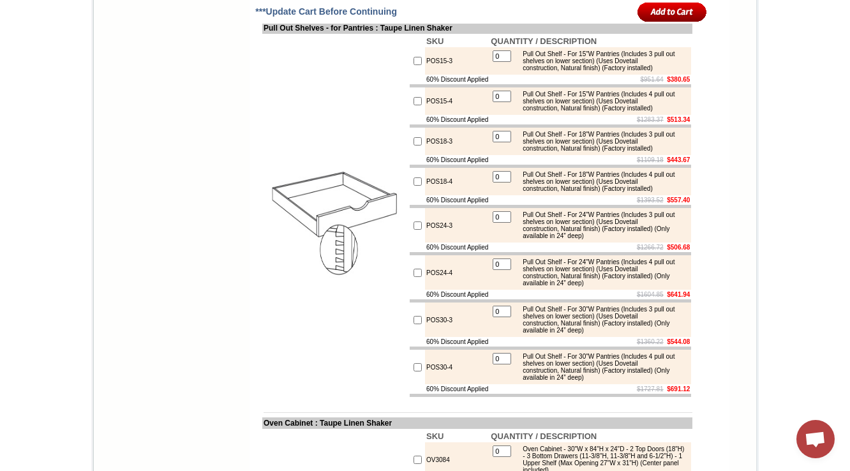
scroll to position [1462, 0]
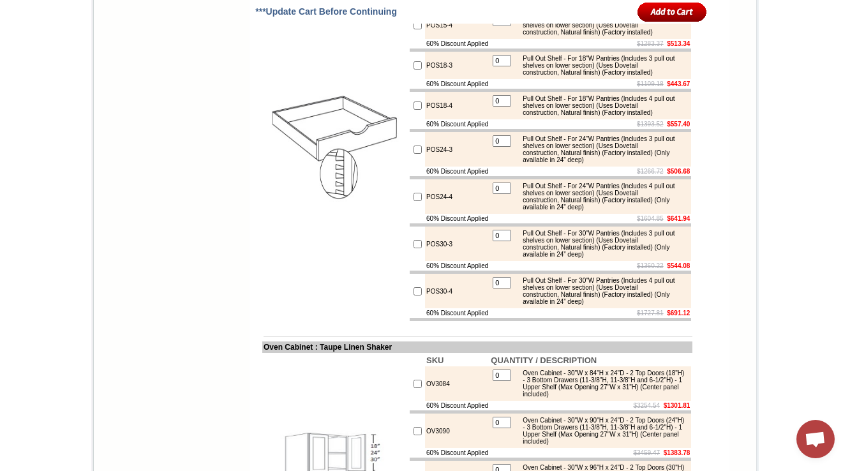
click at [301, 212] on img at bounding box center [335, 140] width 144 height 144
drag, startPoint x: 790, startPoint y: 119, endPoint x: 667, endPoint y: 145, distance: 125.2
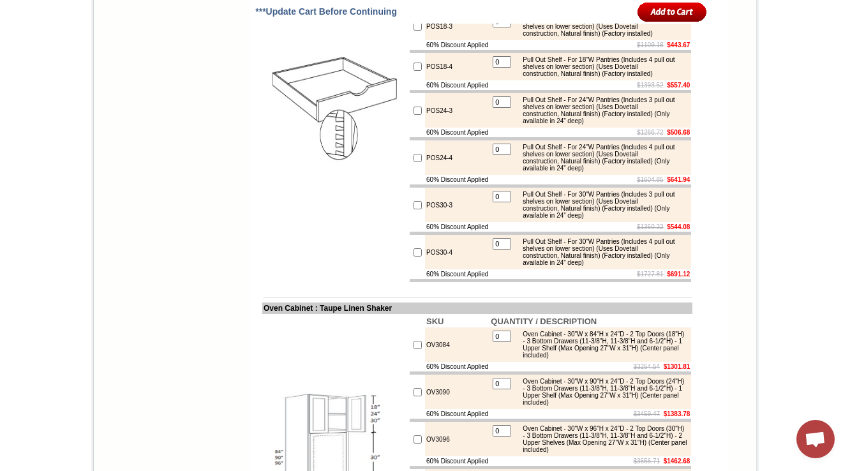
scroll to position [1513, 0]
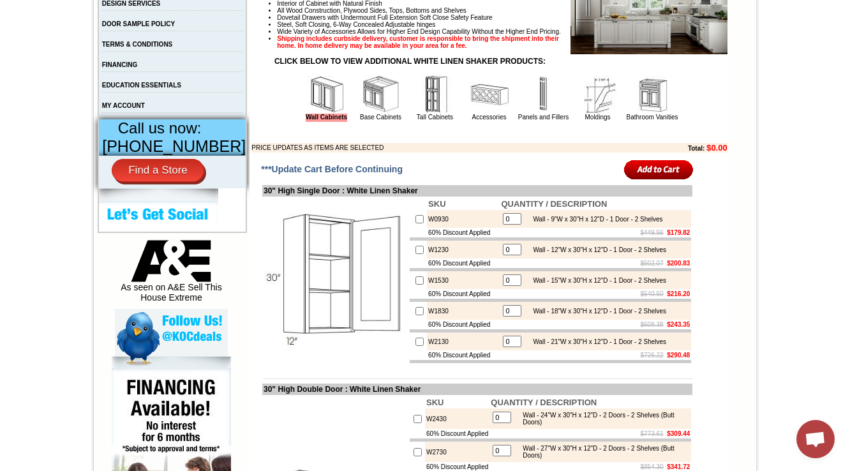
scroll to position [459, 0]
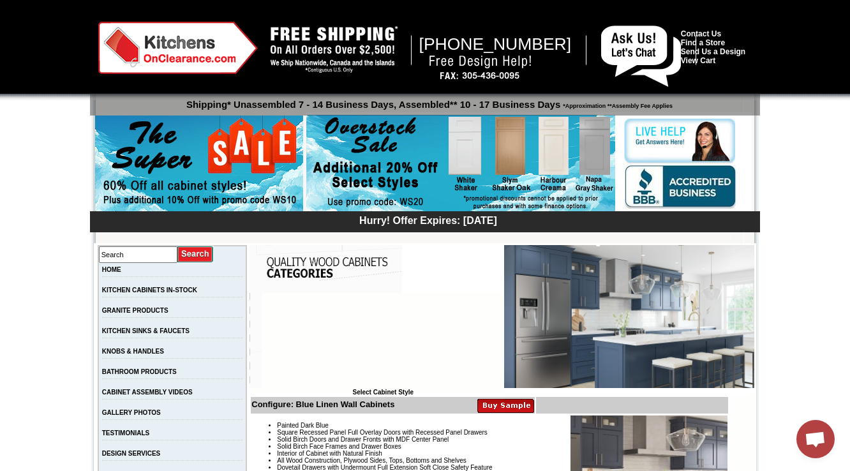
scroll to position [510, 0]
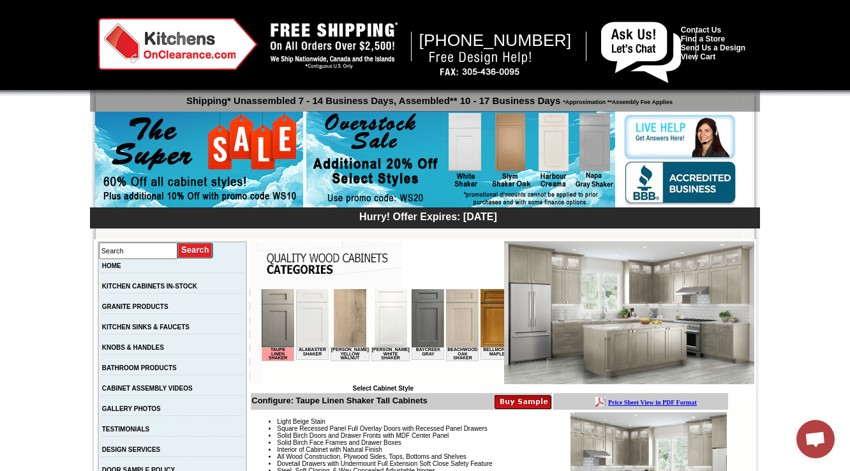
scroll to position [357, 0]
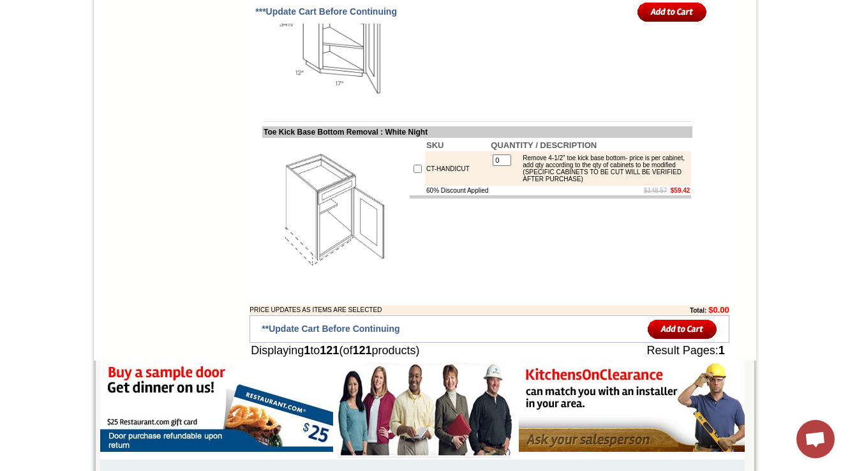
scroll to position [7606, 0]
